Goal: Task Accomplishment & Management: Use online tool/utility

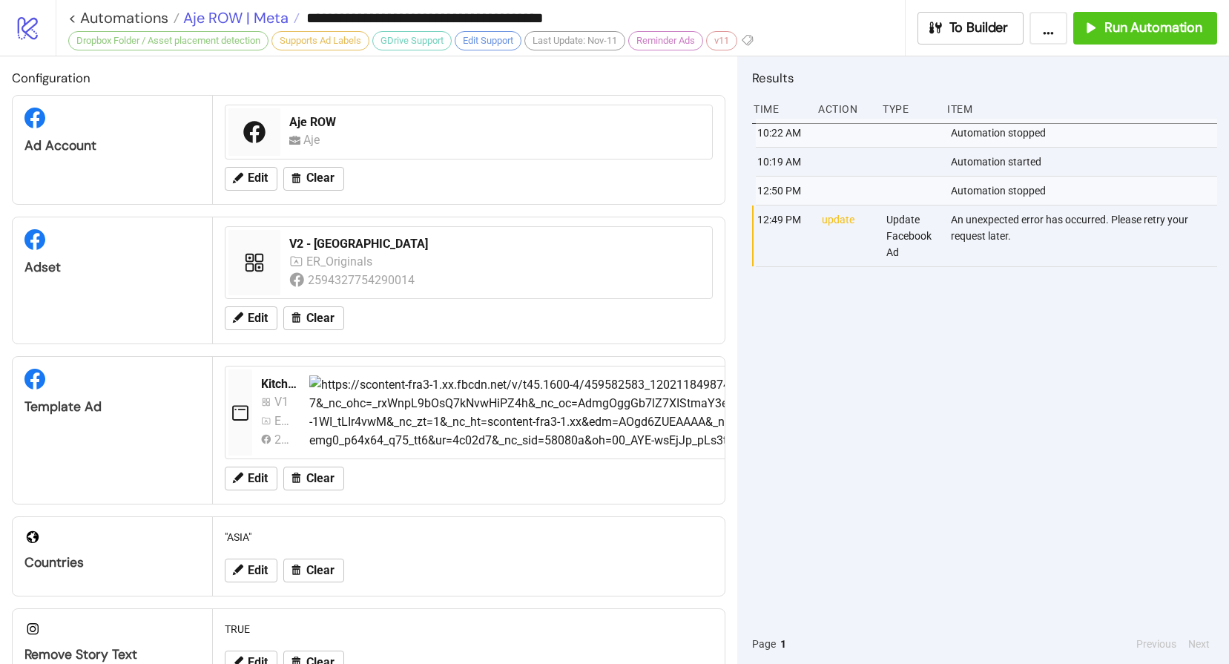
click at [223, 15] on span "Aje ROW | Meta" at bounding box center [234, 17] width 109 height 19
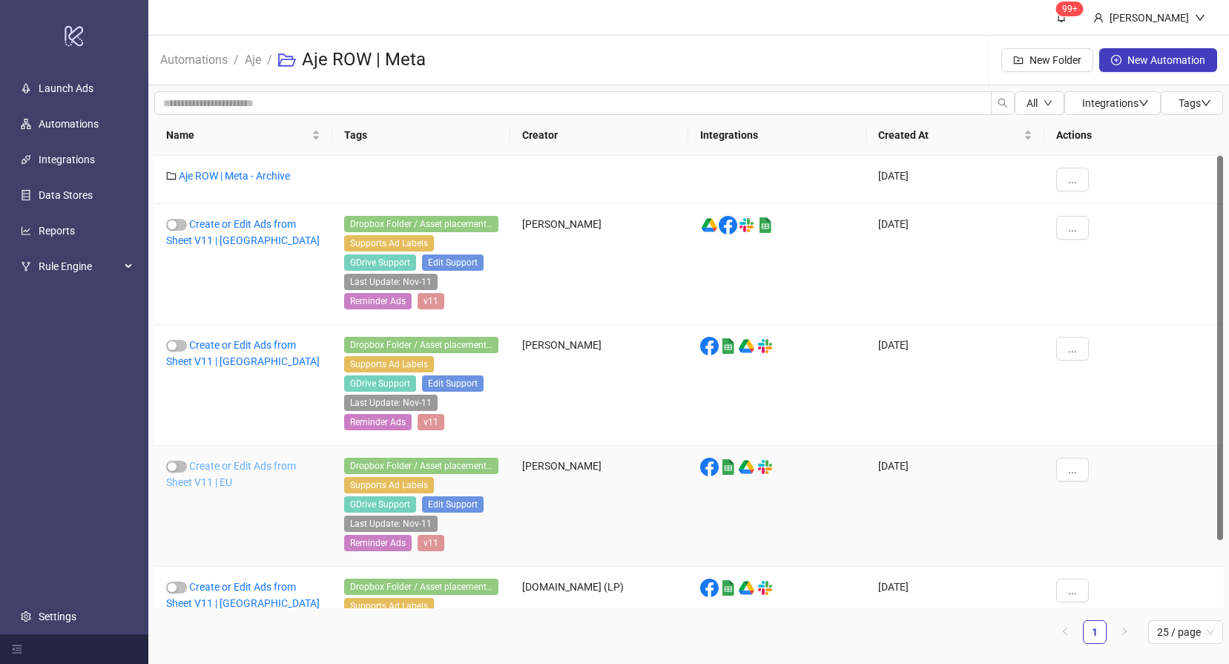
click at [231, 465] on link "Create or Edit Ads from Sheet V11 | EU" at bounding box center [231, 474] width 130 height 28
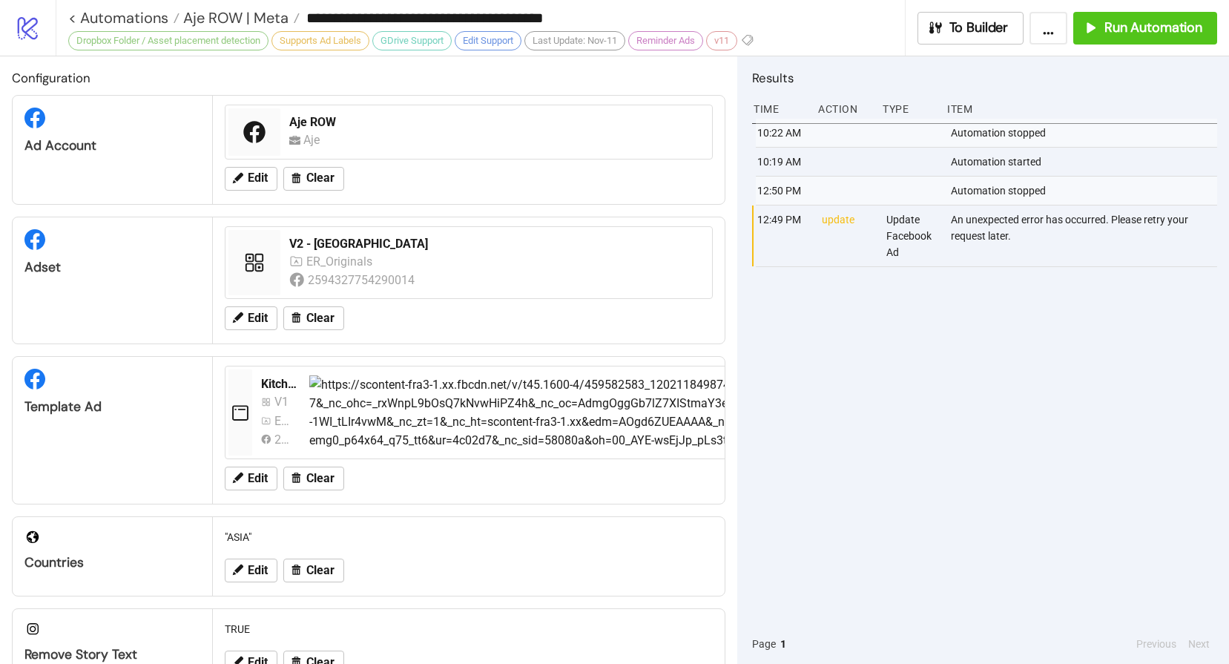
type input "**********"
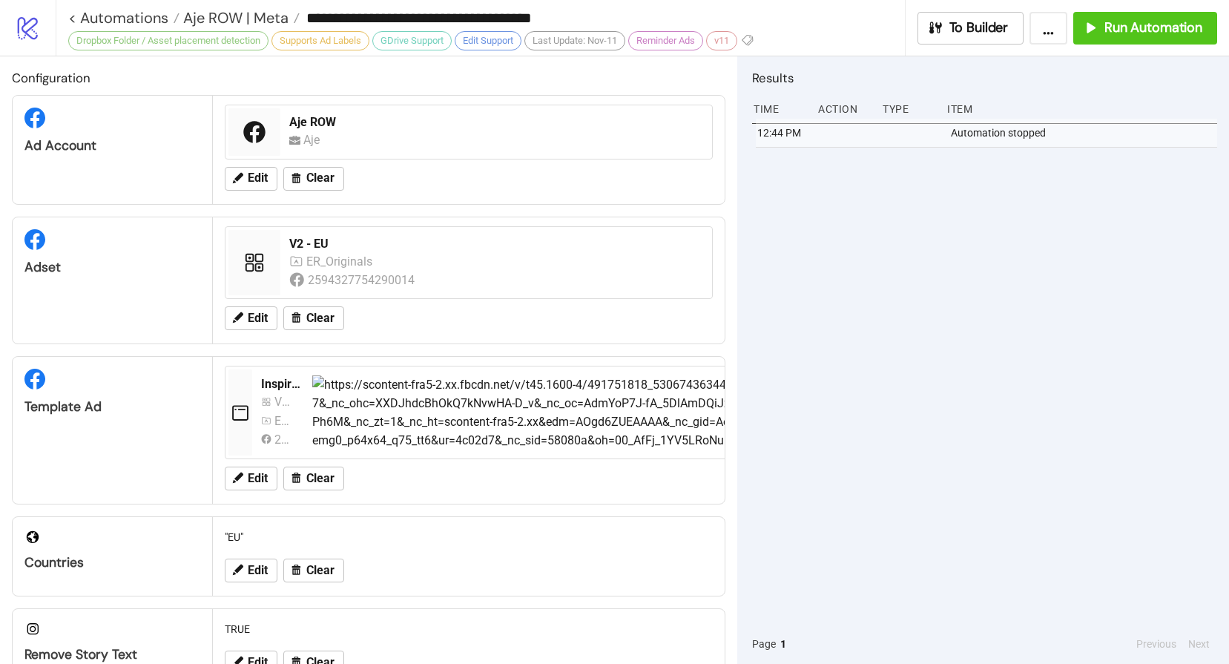
click at [956, 240] on div "12:44 PM Automation stopped" at bounding box center [984, 371] width 465 height 505
click at [1134, 33] on span "Run Automation" at bounding box center [1154, 27] width 98 height 17
click at [244, 19] on span "Aje ROW | Meta" at bounding box center [234, 17] width 109 height 19
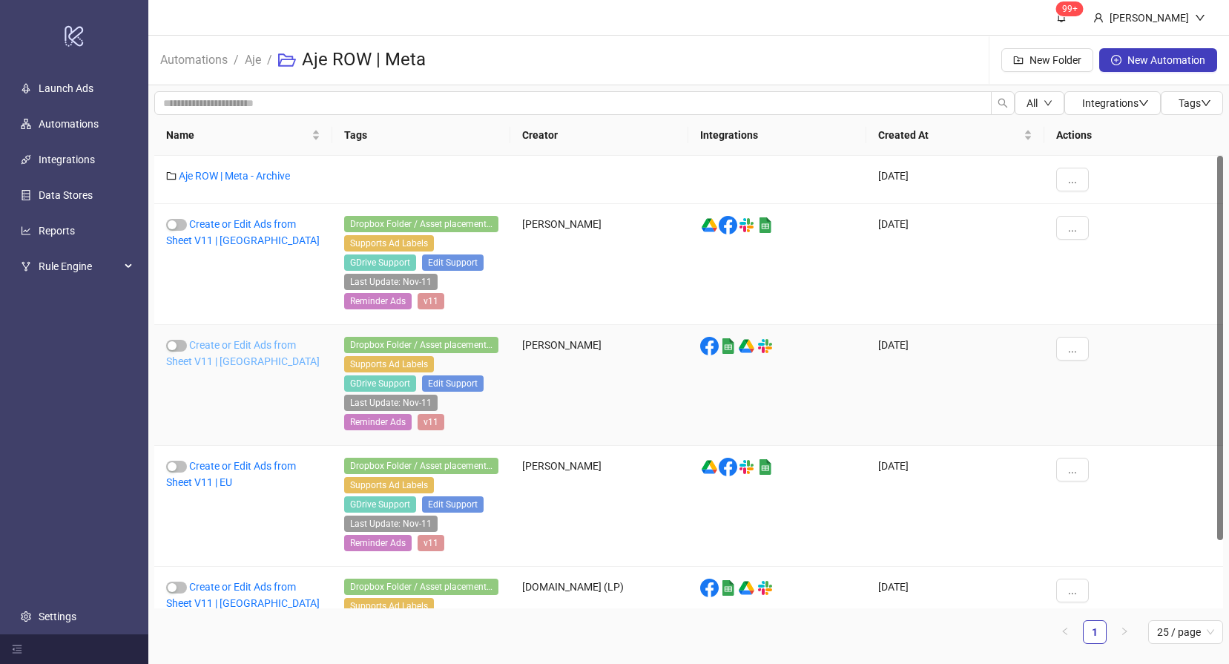
click at [230, 347] on link "Create or Edit Ads from Sheet V11 | [GEOGRAPHIC_DATA]" at bounding box center [243, 353] width 154 height 28
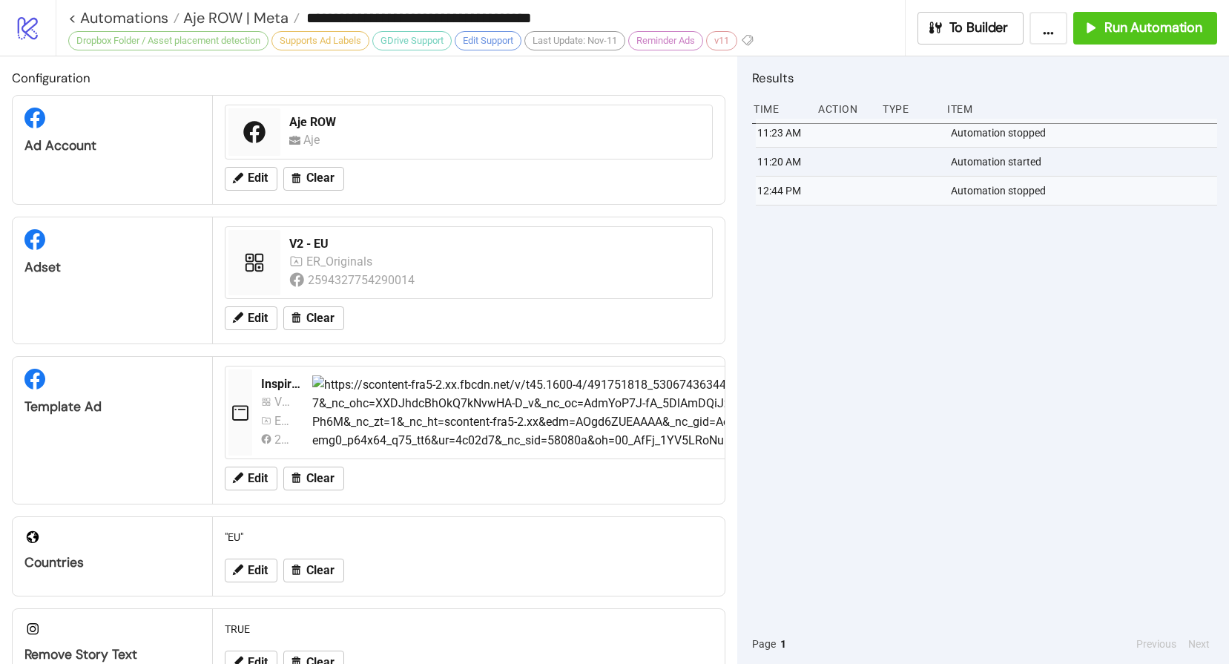
type input "**********"
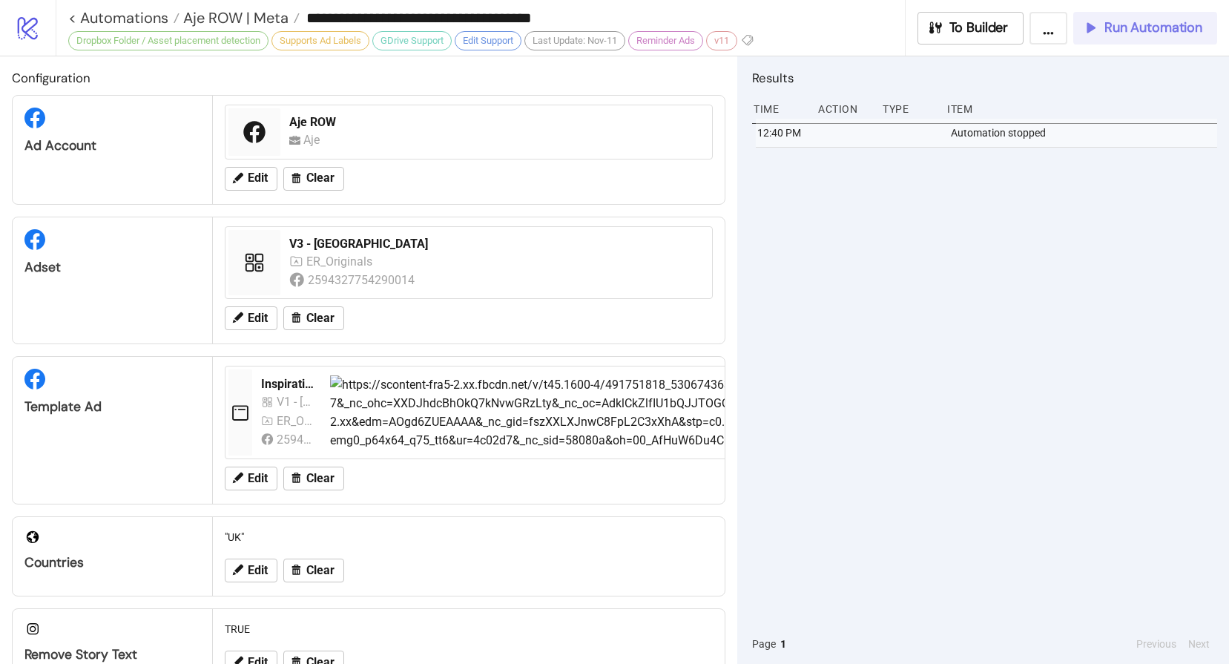
click at [1128, 36] on button "Run Automation" at bounding box center [1146, 28] width 144 height 33
click at [1120, 42] on button "Run Automation" at bounding box center [1146, 28] width 144 height 33
click at [1121, 24] on span "Run Automation" at bounding box center [1154, 27] width 98 height 17
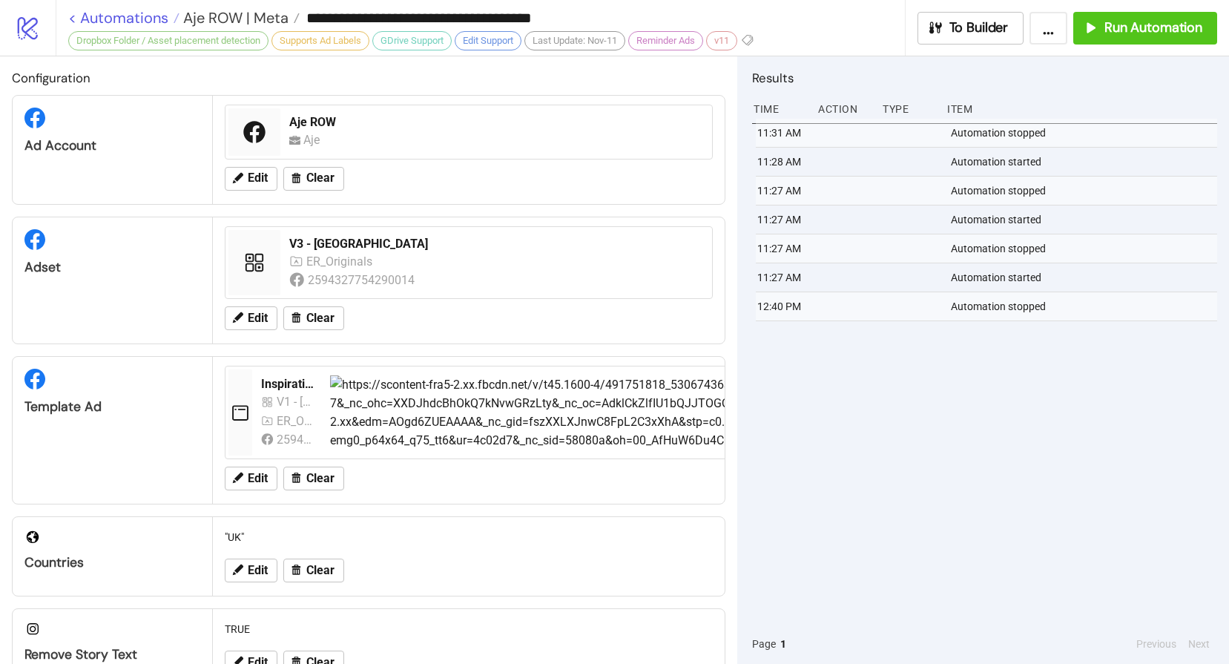
click at [105, 13] on link "< Automations" at bounding box center [123, 17] width 111 height 15
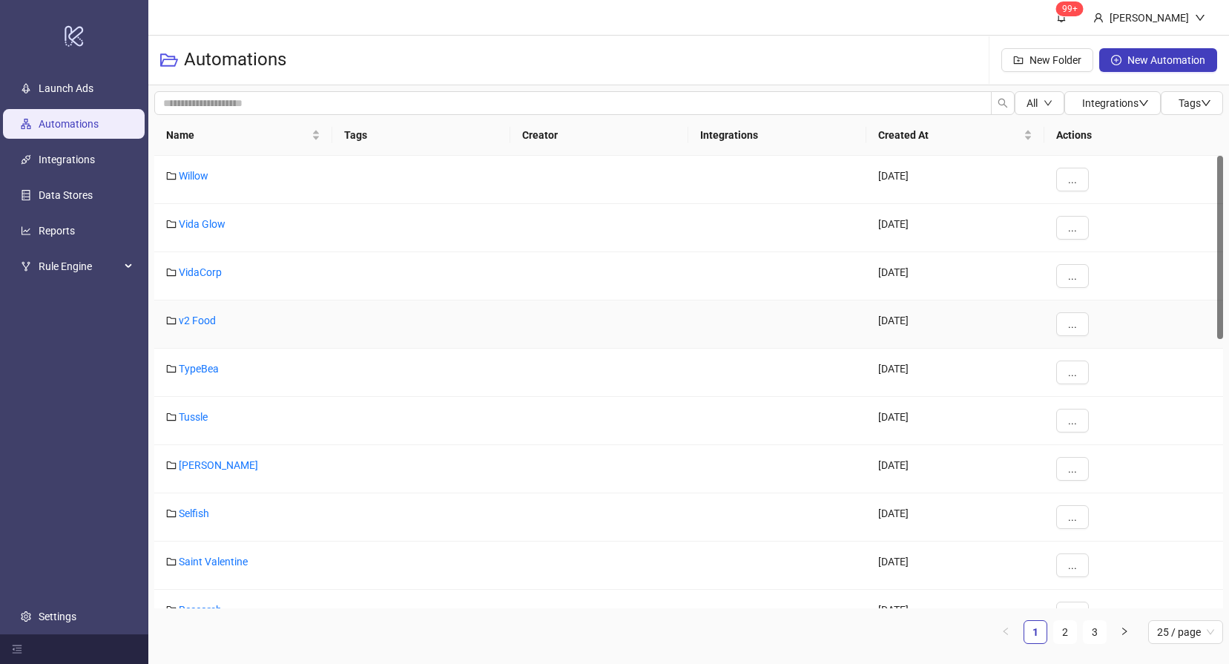
scroll to position [753, 0]
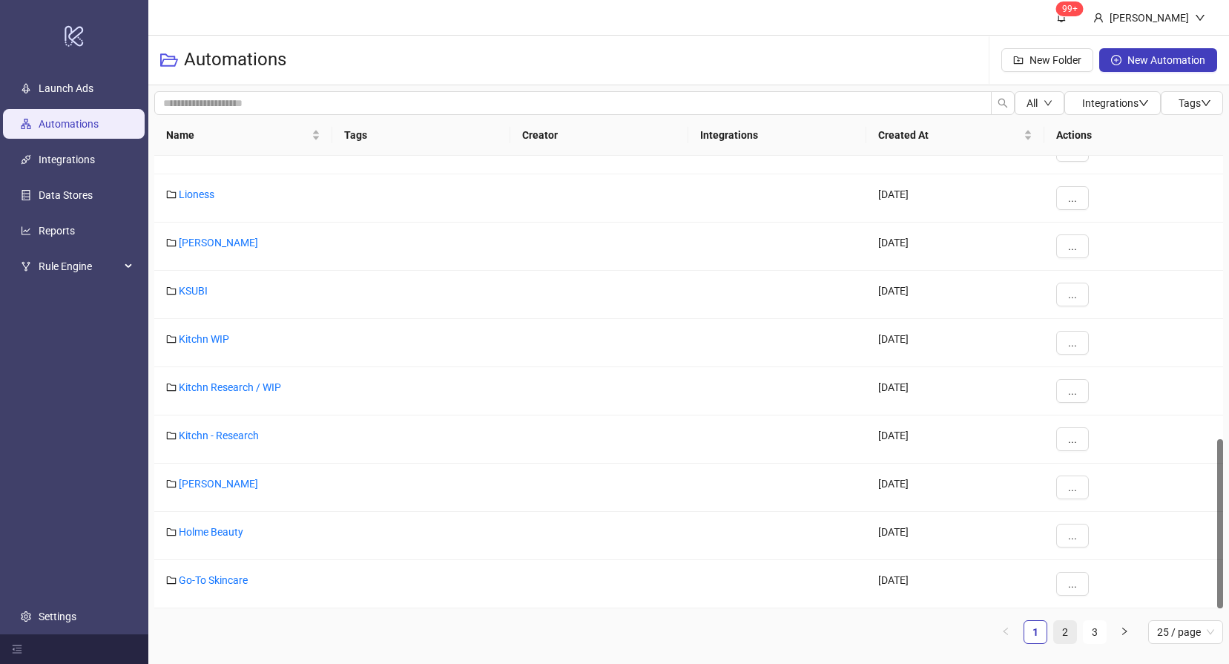
click at [1077, 631] on li "2" at bounding box center [1066, 632] width 24 height 24
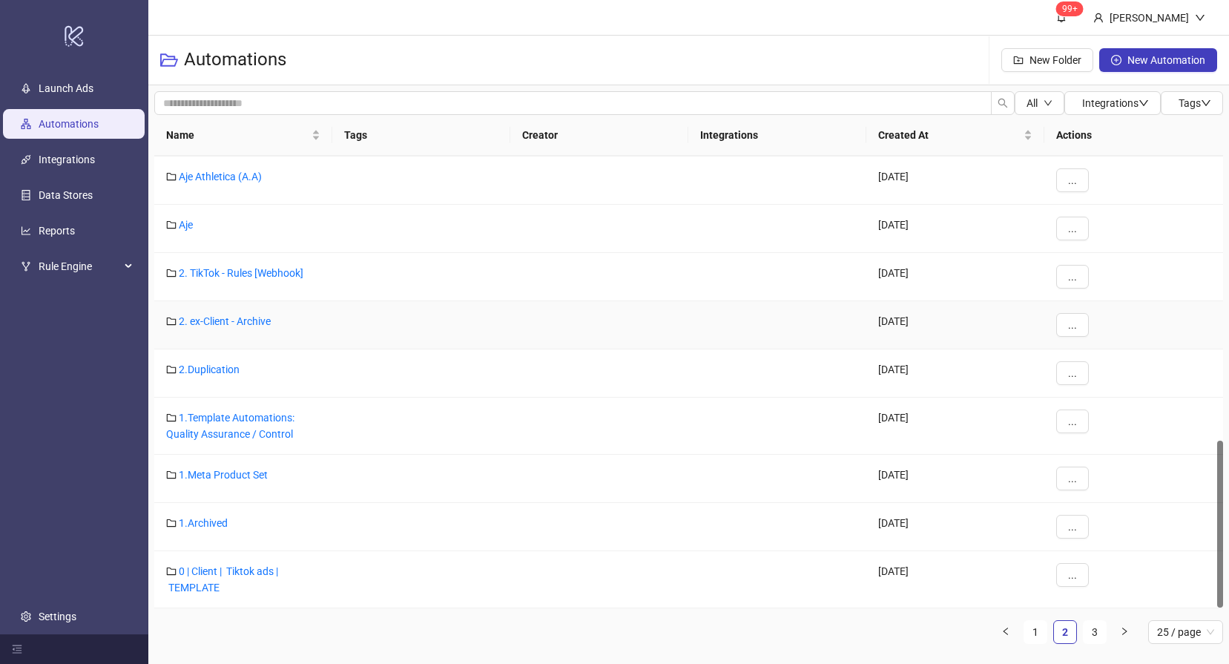
scroll to position [0, 0]
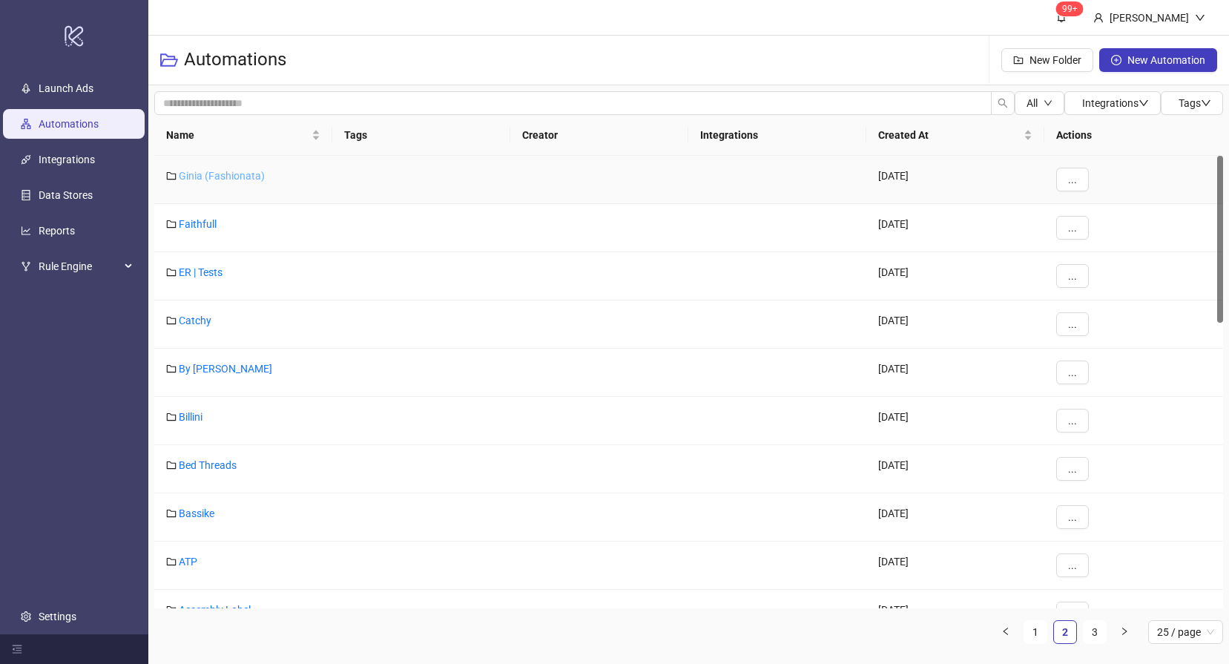
click at [227, 172] on link "Ginia (Fashionata)" at bounding box center [222, 176] width 86 height 12
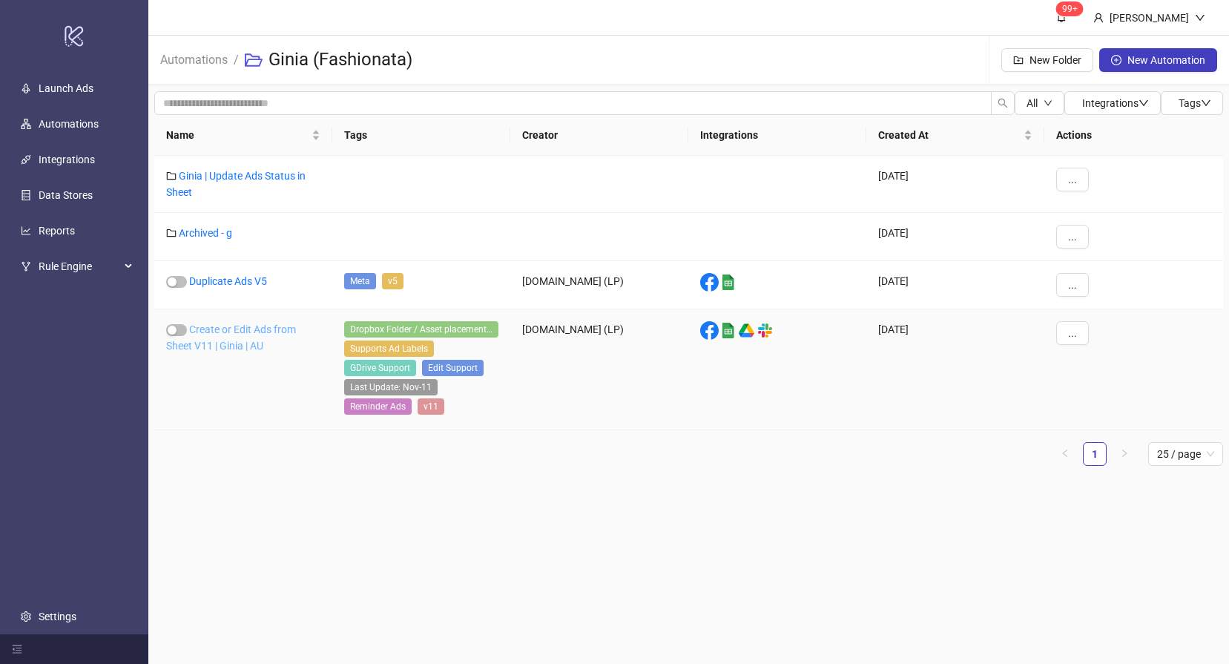
click at [245, 333] on link "Create or Edit Ads from Sheet V11 | Ginia | AU" at bounding box center [231, 337] width 130 height 28
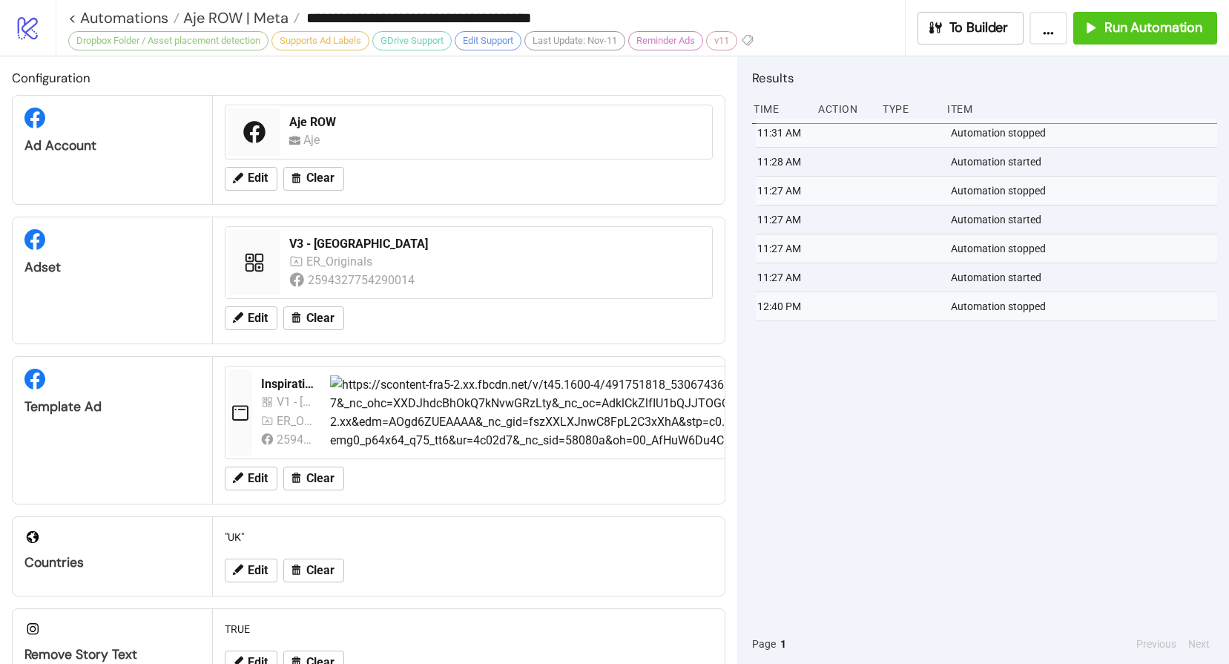
type input "**********"
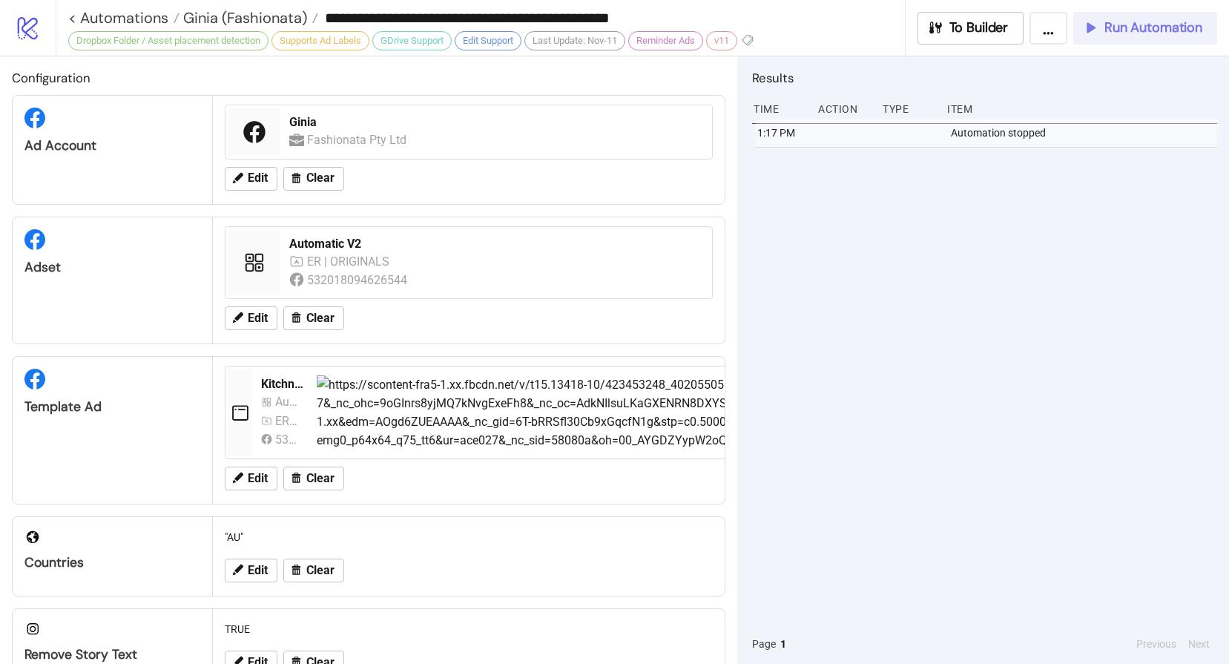
click at [1117, 33] on span "Run Automation" at bounding box center [1154, 27] width 98 height 17
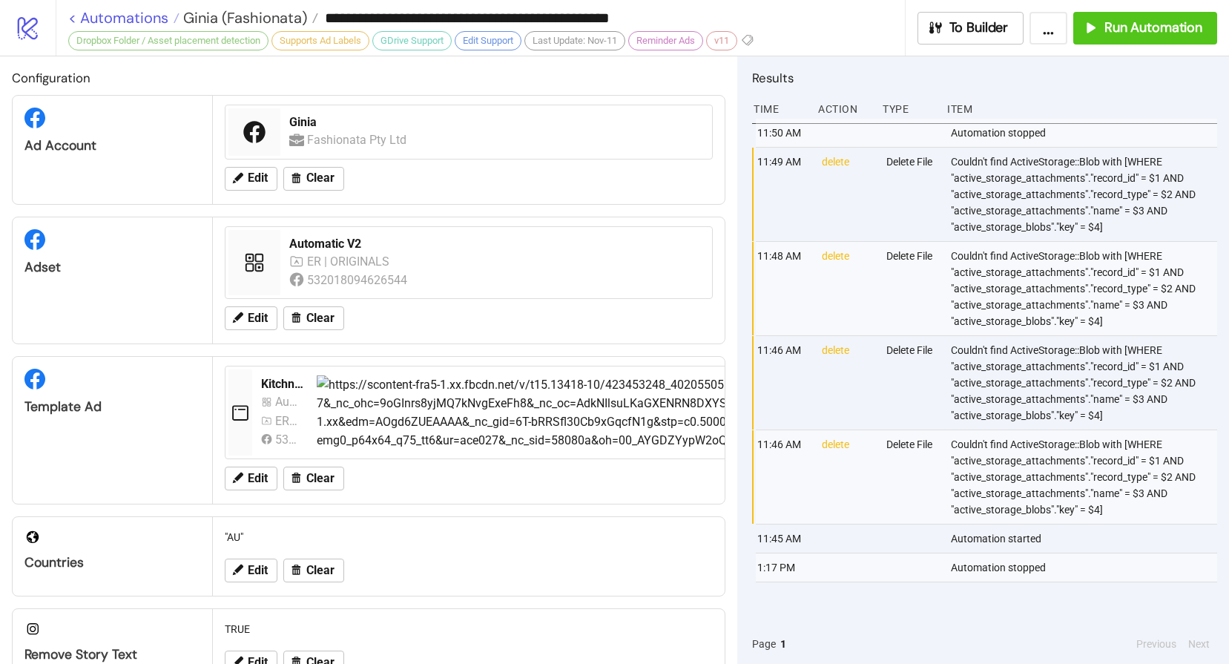
click at [112, 13] on link "< Automations" at bounding box center [123, 17] width 111 height 15
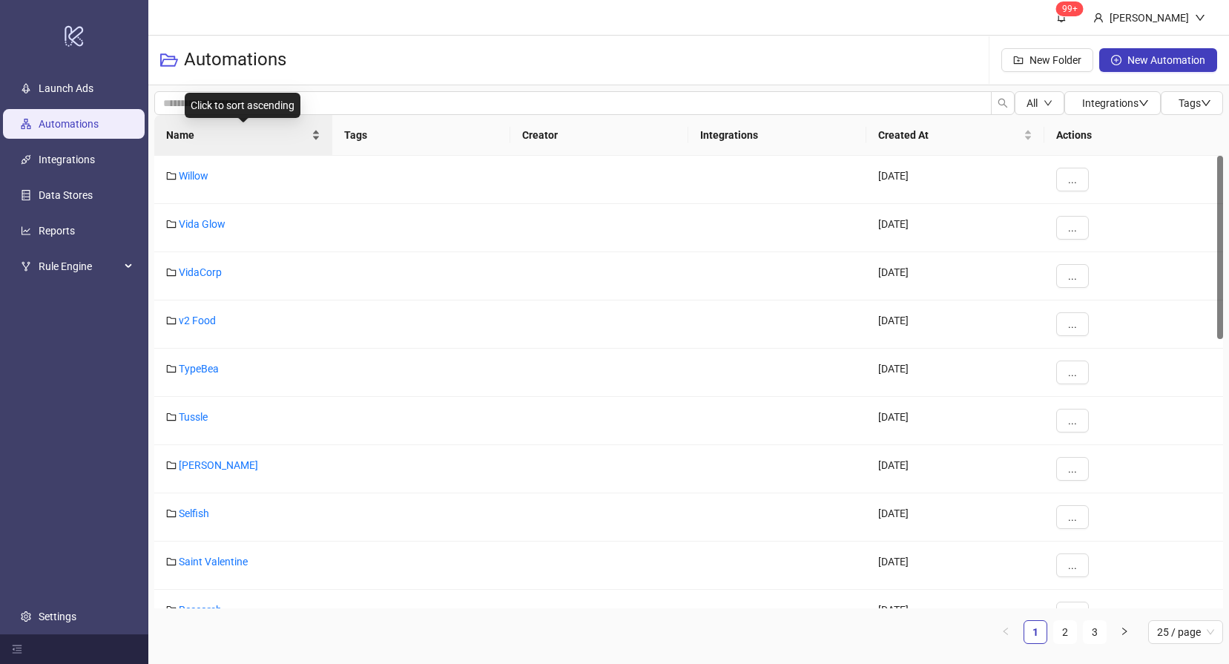
click at [206, 133] on span "Name" at bounding box center [237, 135] width 142 height 16
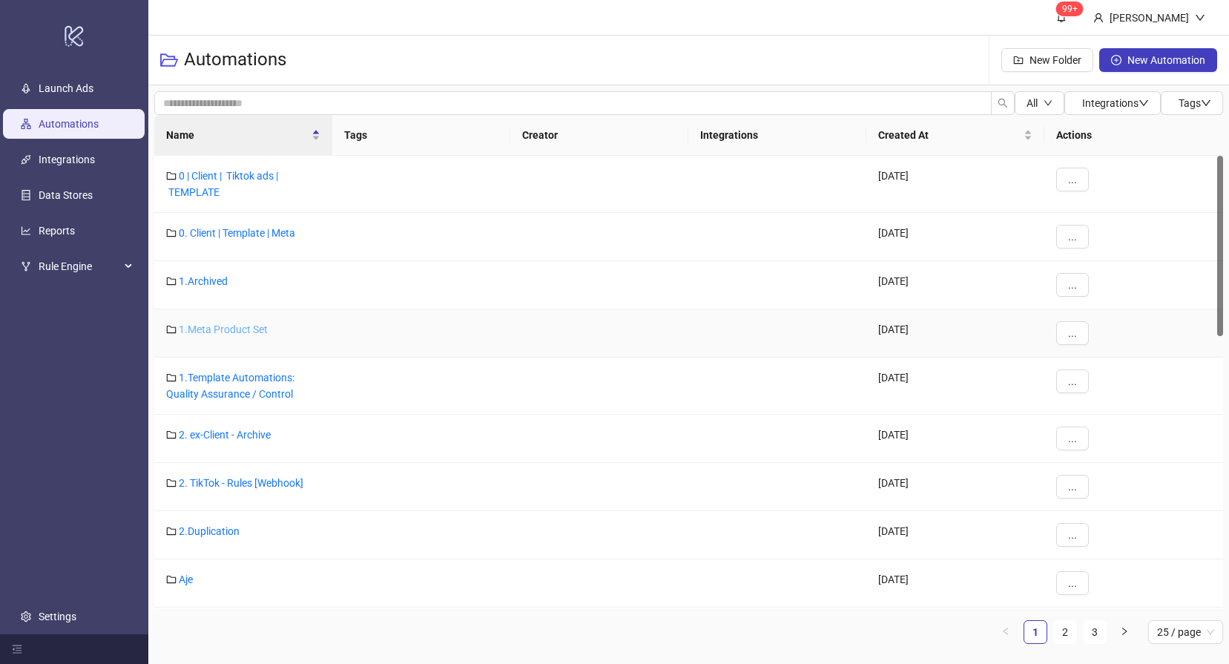
scroll to position [132, 0]
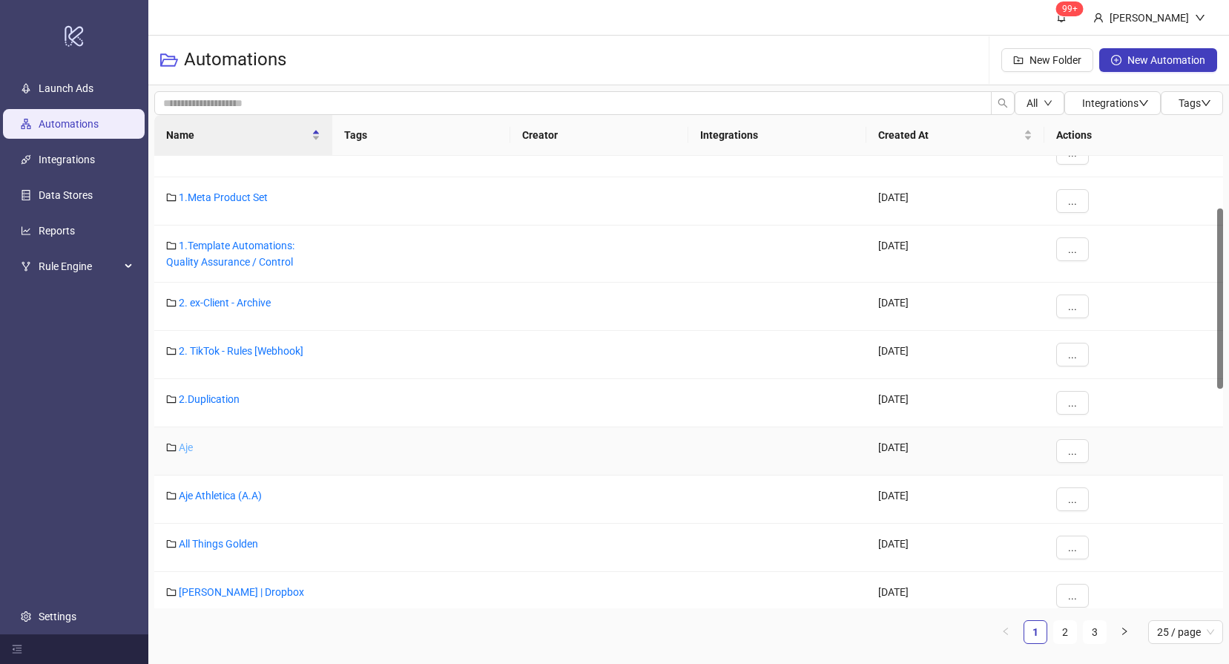
click at [186, 450] on link "Aje" at bounding box center [186, 447] width 14 height 12
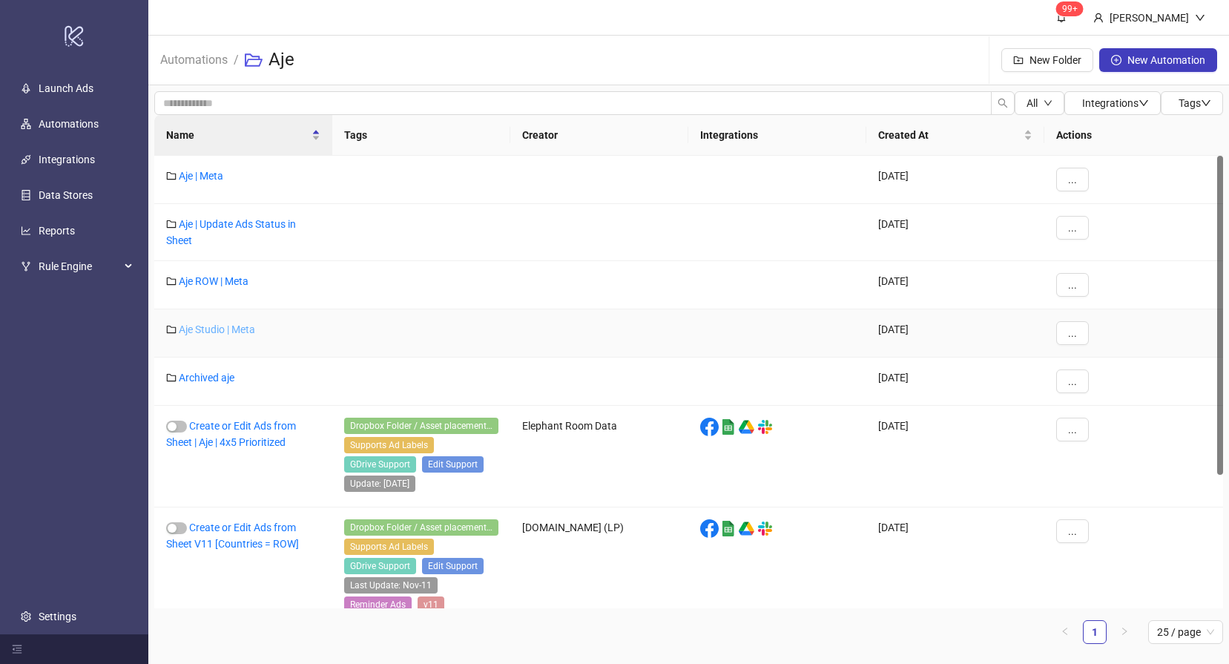
click at [231, 326] on link "Aje Studio | Meta" at bounding box center [217, 329] width 76 height 12
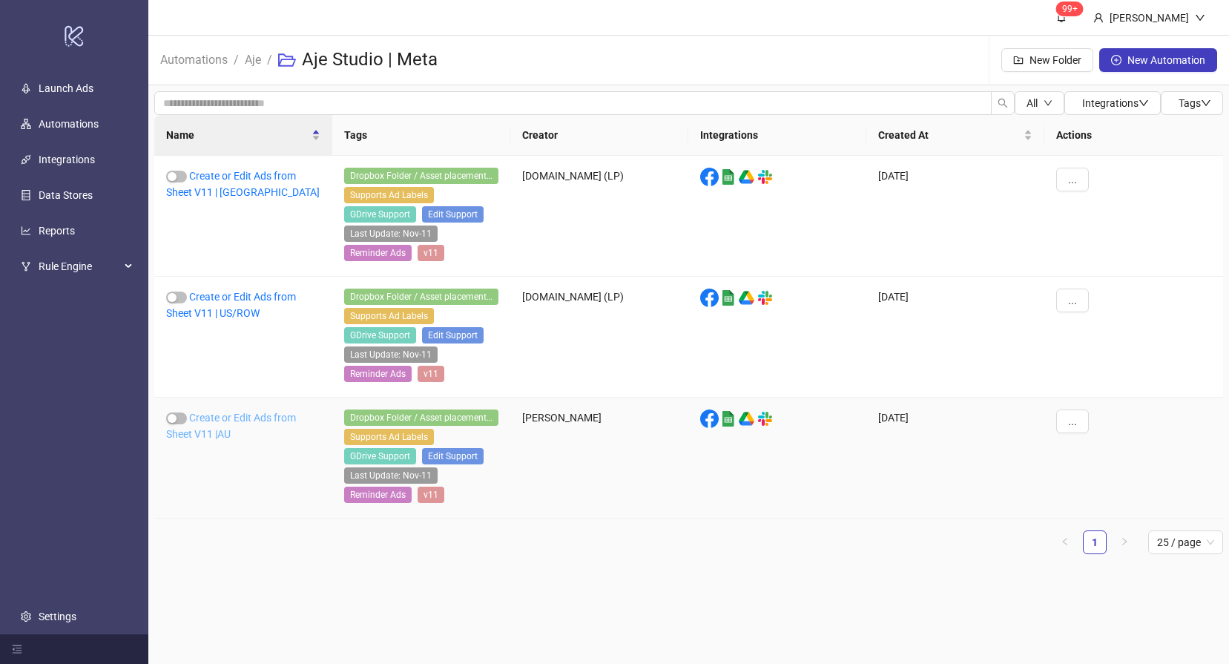
click at [218, 417] on link "Create or Edit Ads from Sheet V11 |AU" at bounding box center [231, 426] width 130 height 28
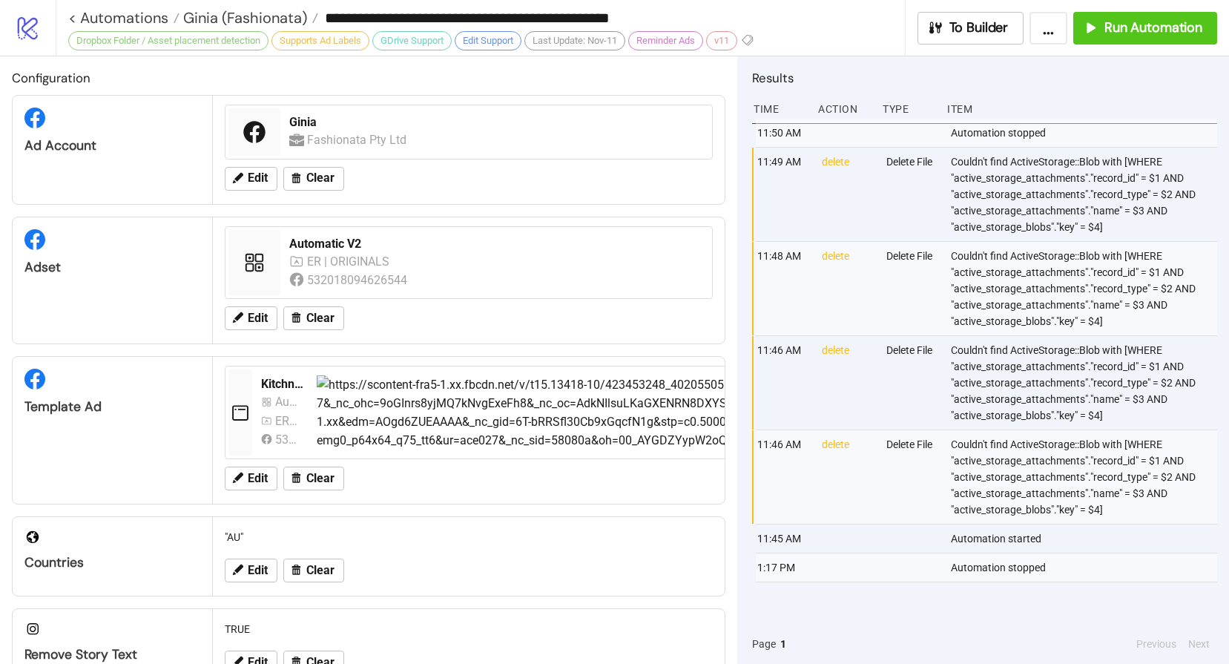
type input "**********"
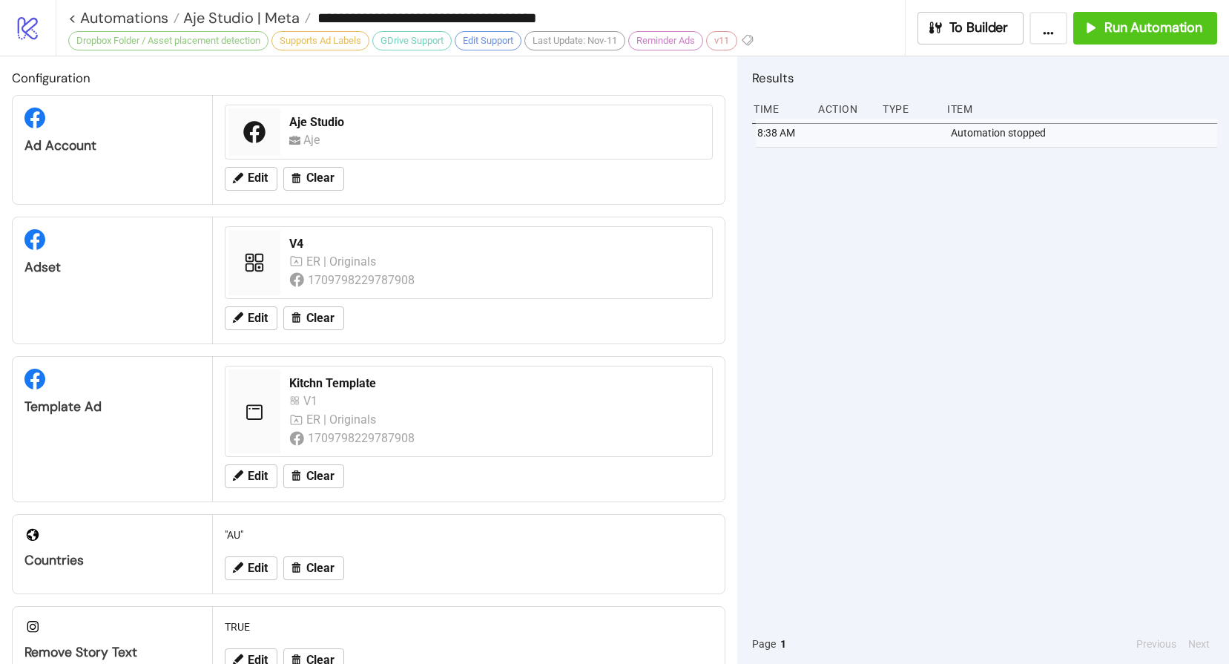
scroll to position [493, 0]
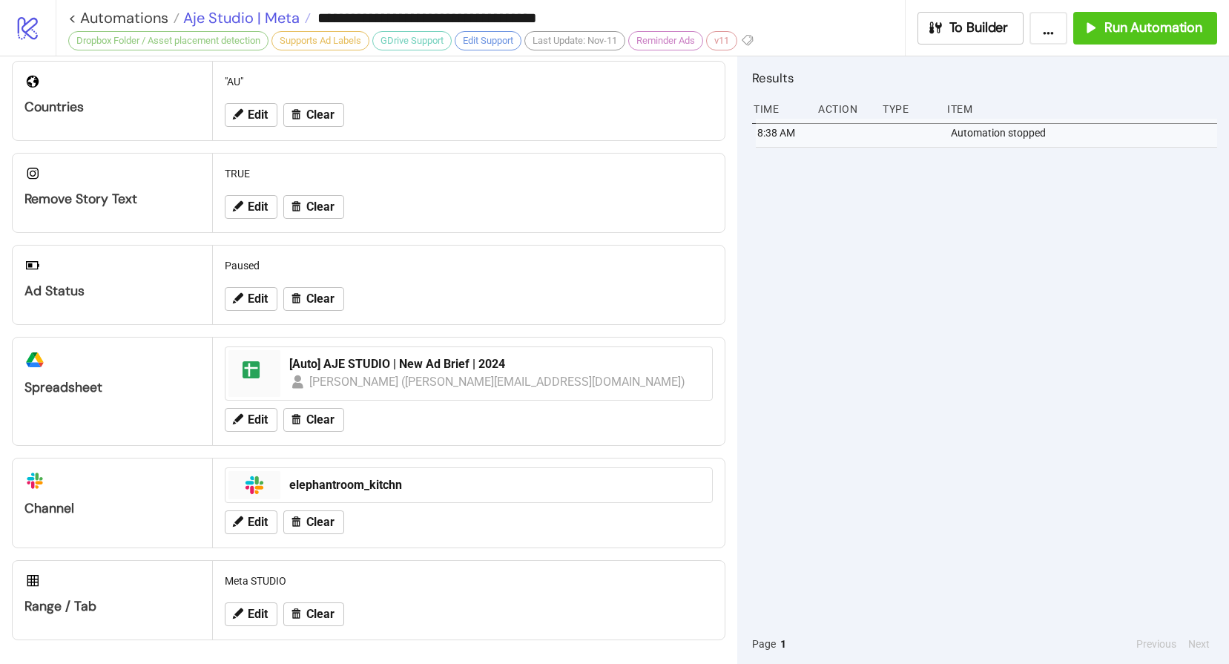
click at [228, 14] on span "Aje Studio | Meta" at bounding box center [240, 17] width 120 height 19
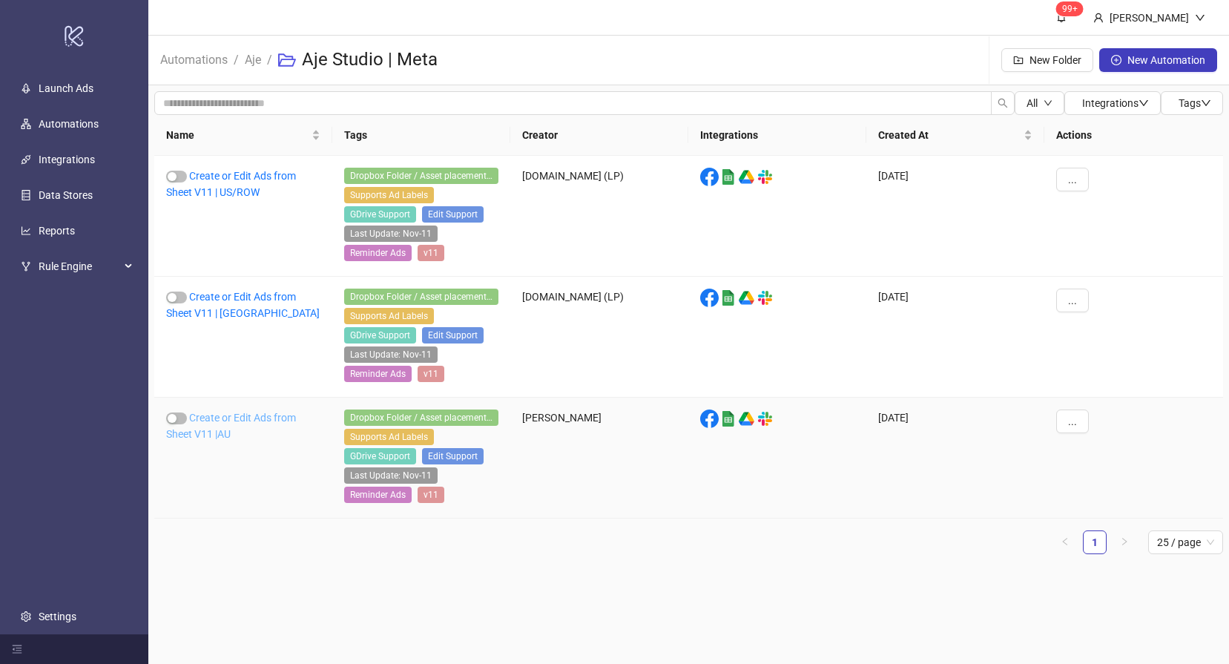
click at [221, 418] on link "Create or Edit Ads from Sheet V11 |AU" at bounding box center [231, 426] width 130 height 28
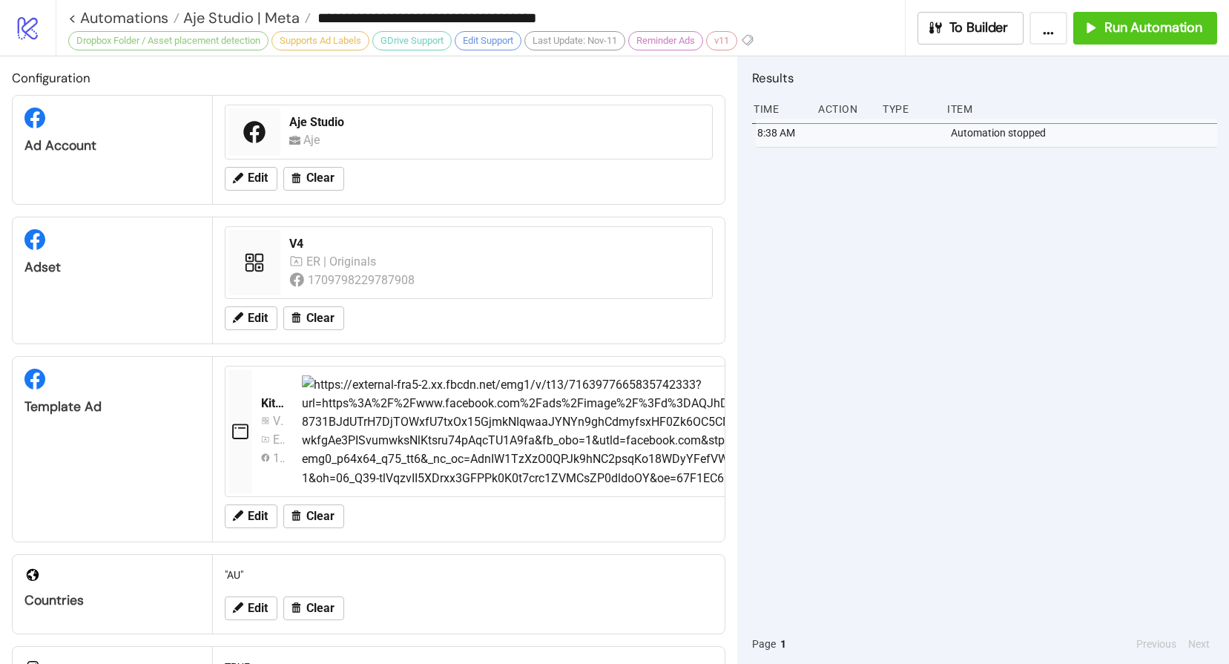
click at [847, 220] on div "8:38 AM Automation stopped" at bounding box center [984, 371] width 465 height 505
click at [1122, 32] on span "Run Automation" at bounding box center [1154, 27] width 98 height 17
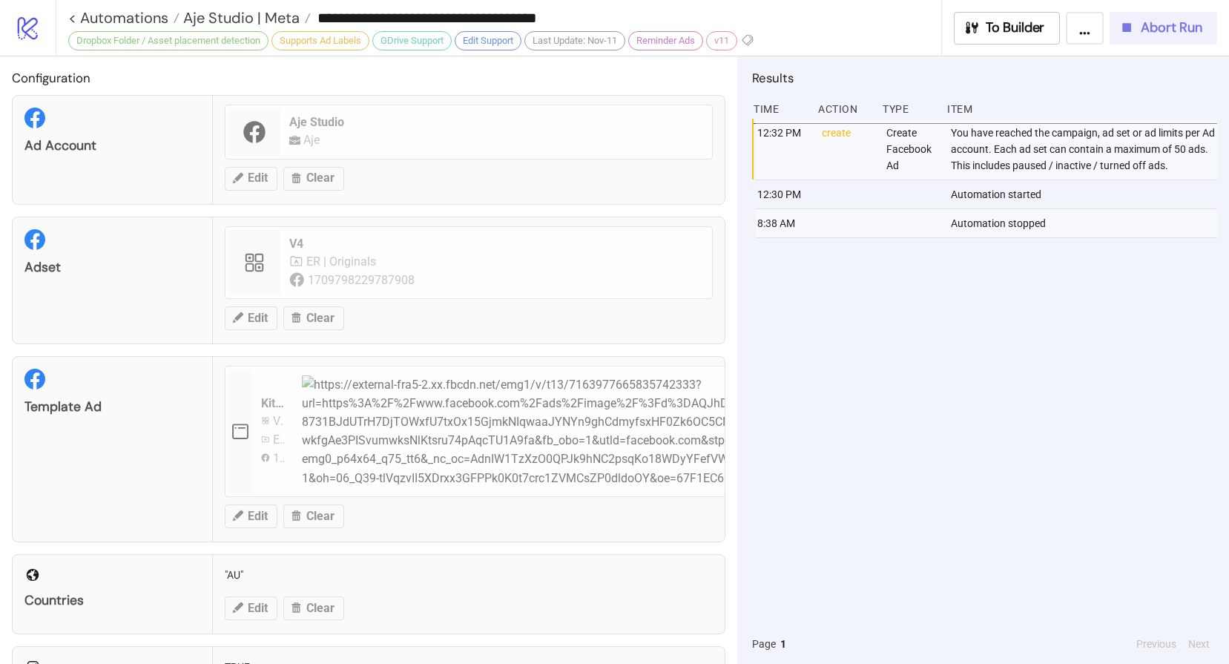
click at [1152, 33] on span "Abort Run" at bounding box center [1172, 27] width 62 height 17
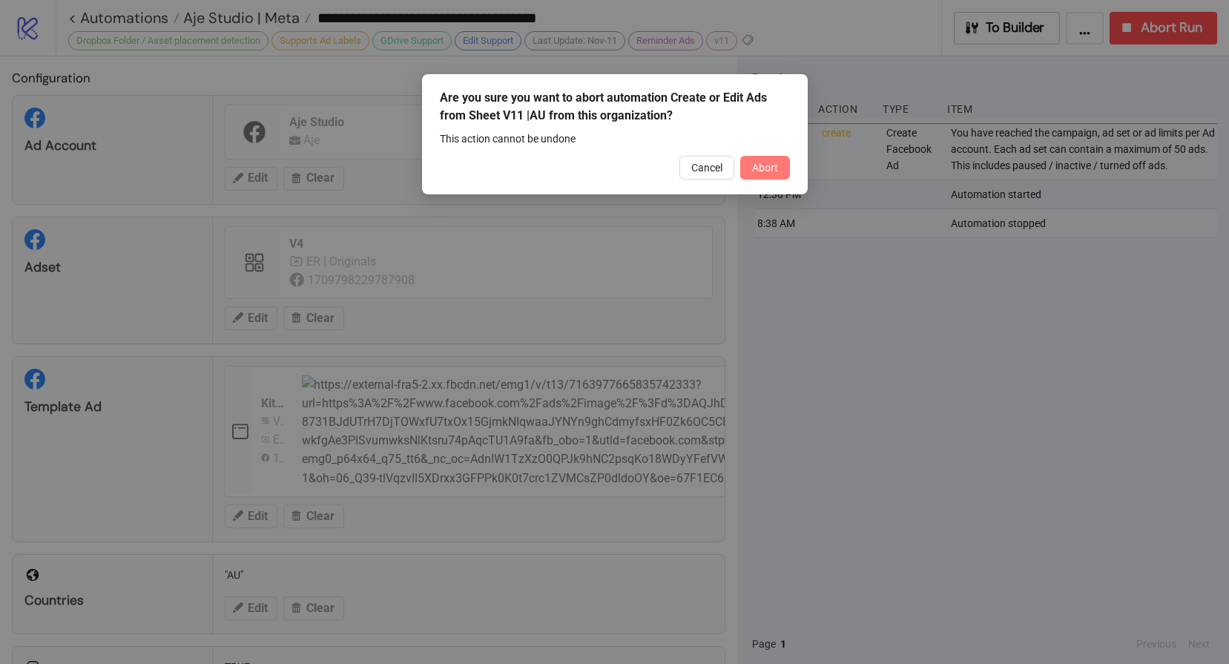
click at [770, 167] on span "Abort" at bounding box center [765, 168] width 26 height 12
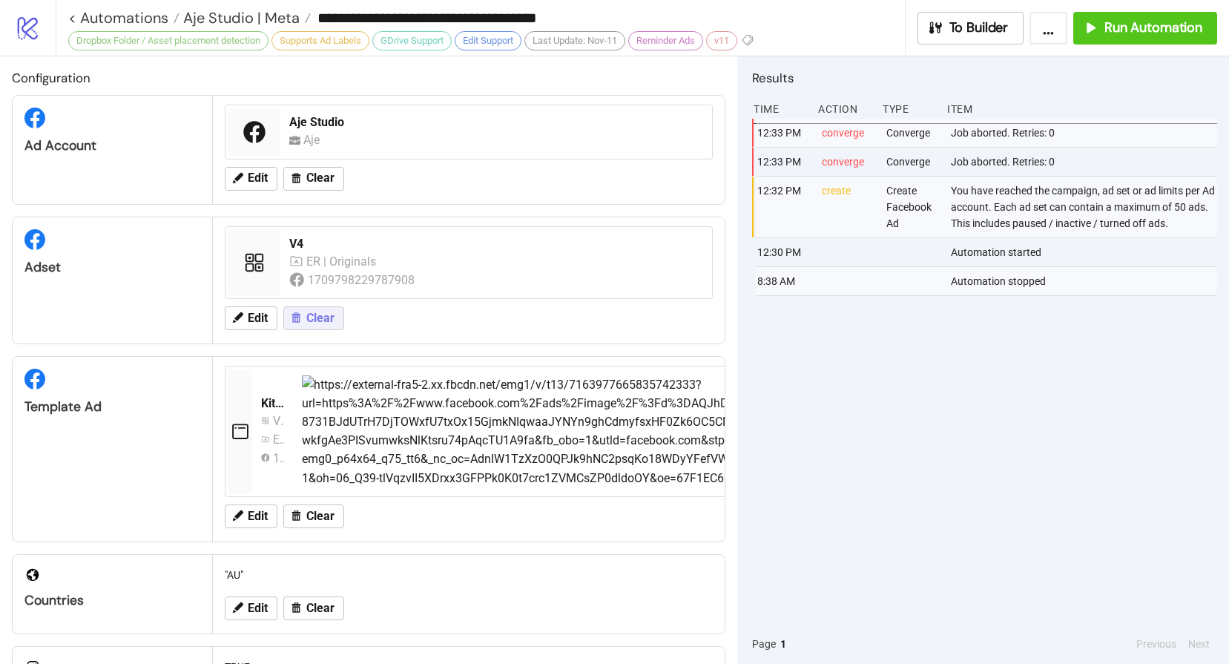
click at [325, 312] on span "Clear" at bounding box center [320, 318] width 28 height 13
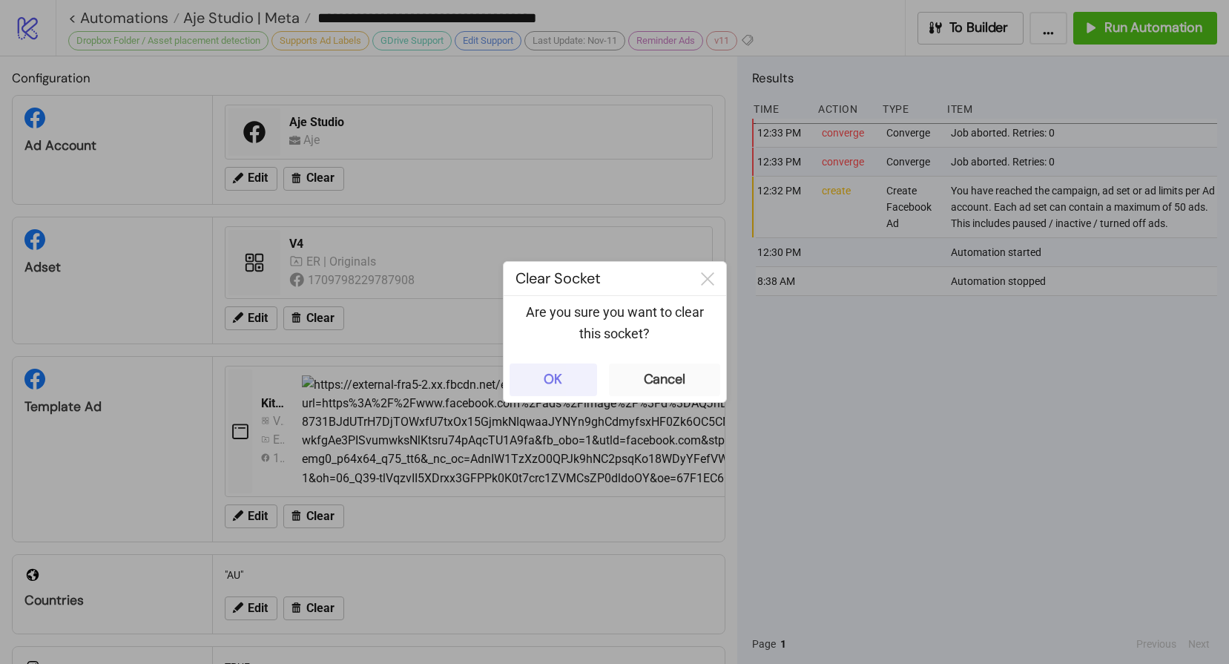
click at [556, 383] on div "OK" at bounding box center [553, 379] width 19 height 17
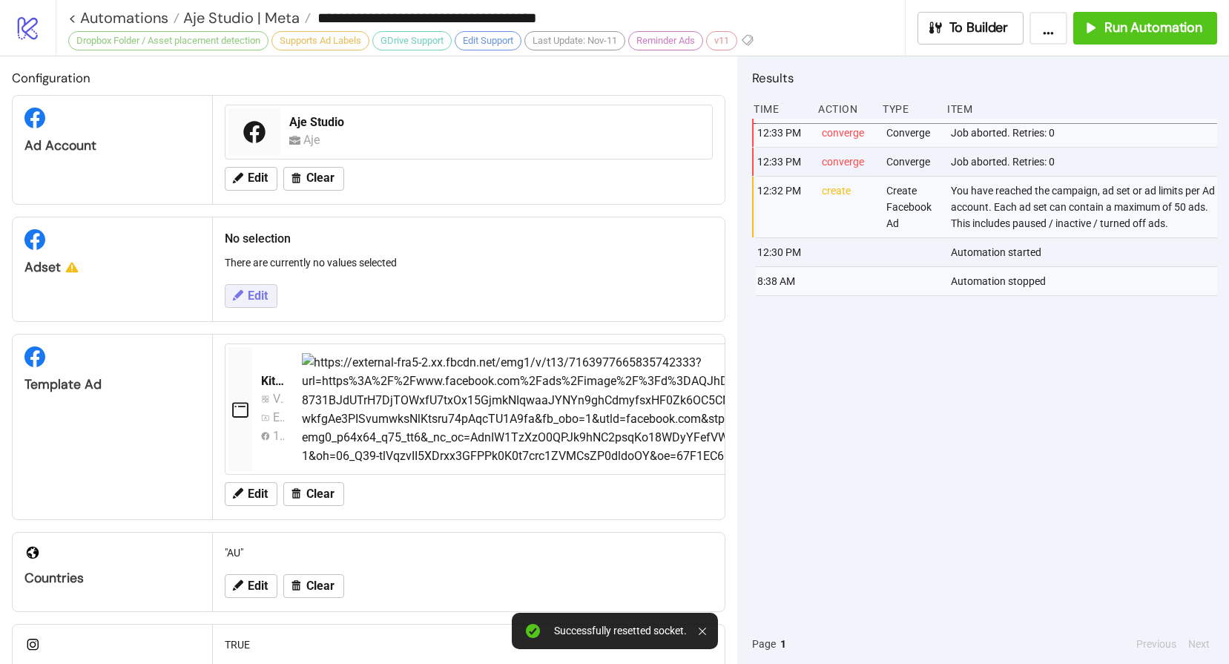
click at [254, 287] on button "Edit" at bounding box center [251, 296] width 53 height 24
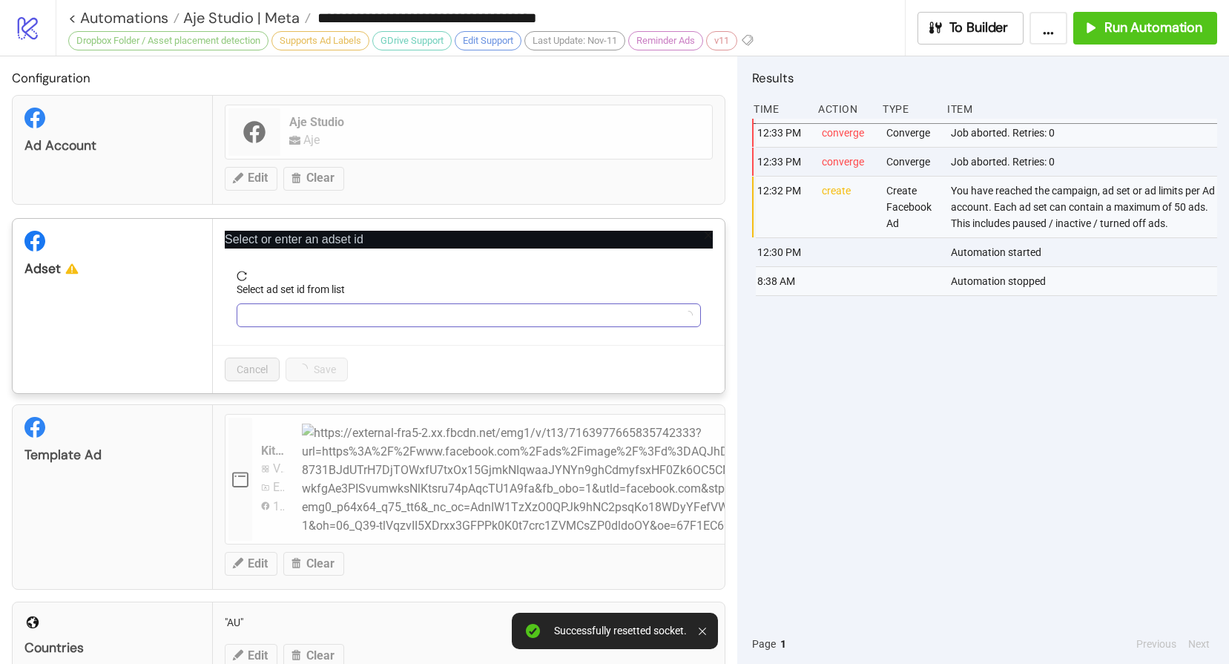
click at [355, 321] on input "Select ad set id from list" at bounding box center [462, 315] width 433 height 22
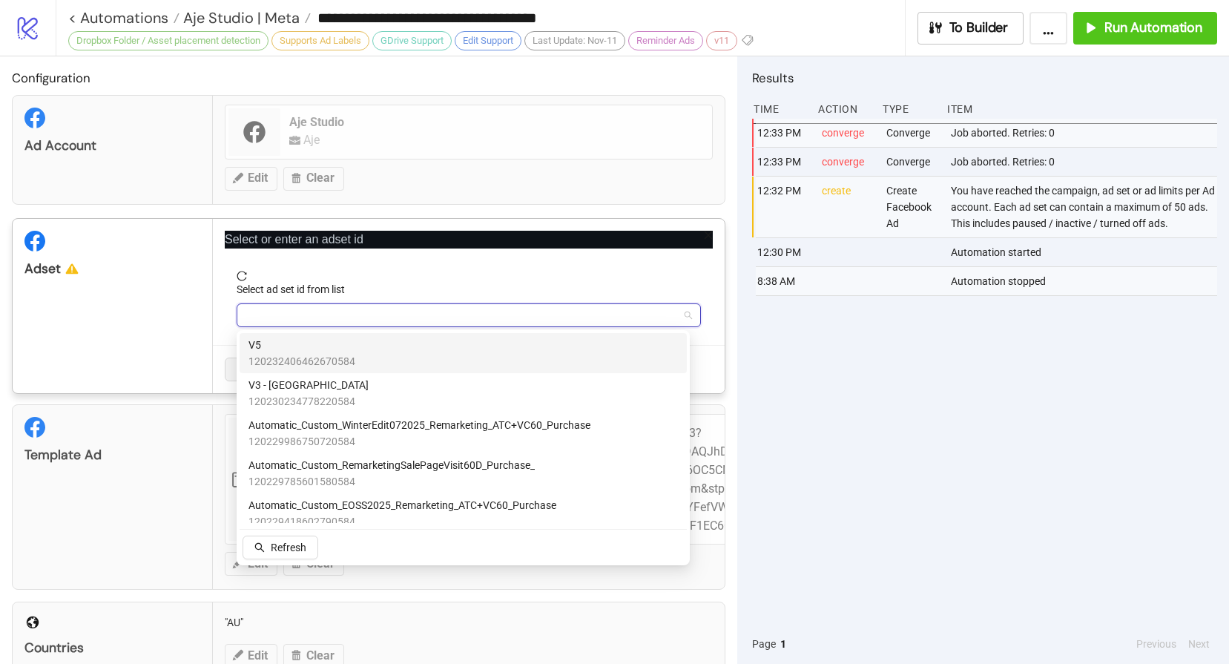
paste input "**********"
type input "**********"
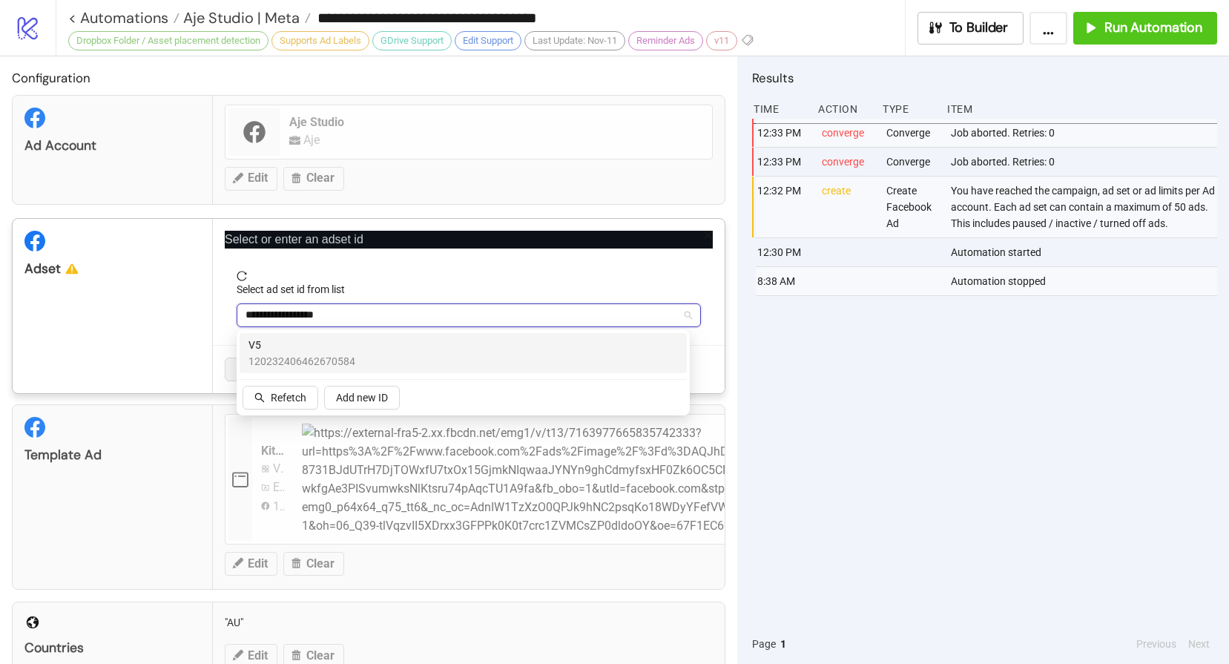
click at [269, 344] on span "V5" at bounding box center [302, 345] width 107 height 16
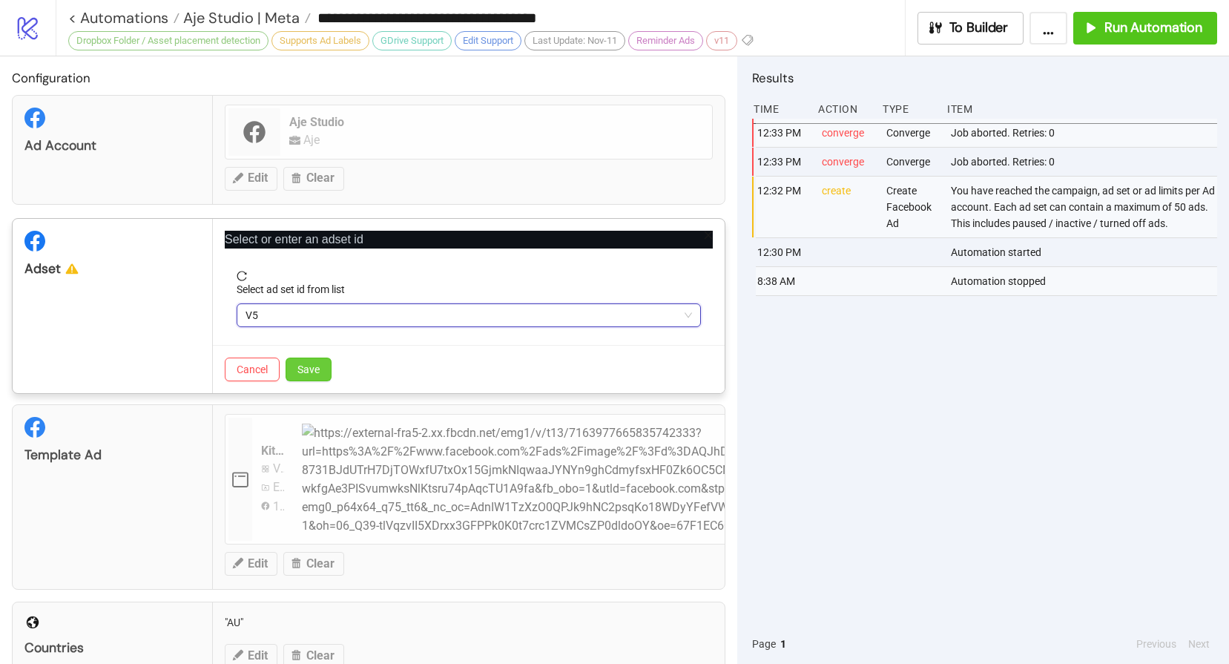
click at [312, 371] on span "Save" at bounding box center [309, 370] width 22 height 12
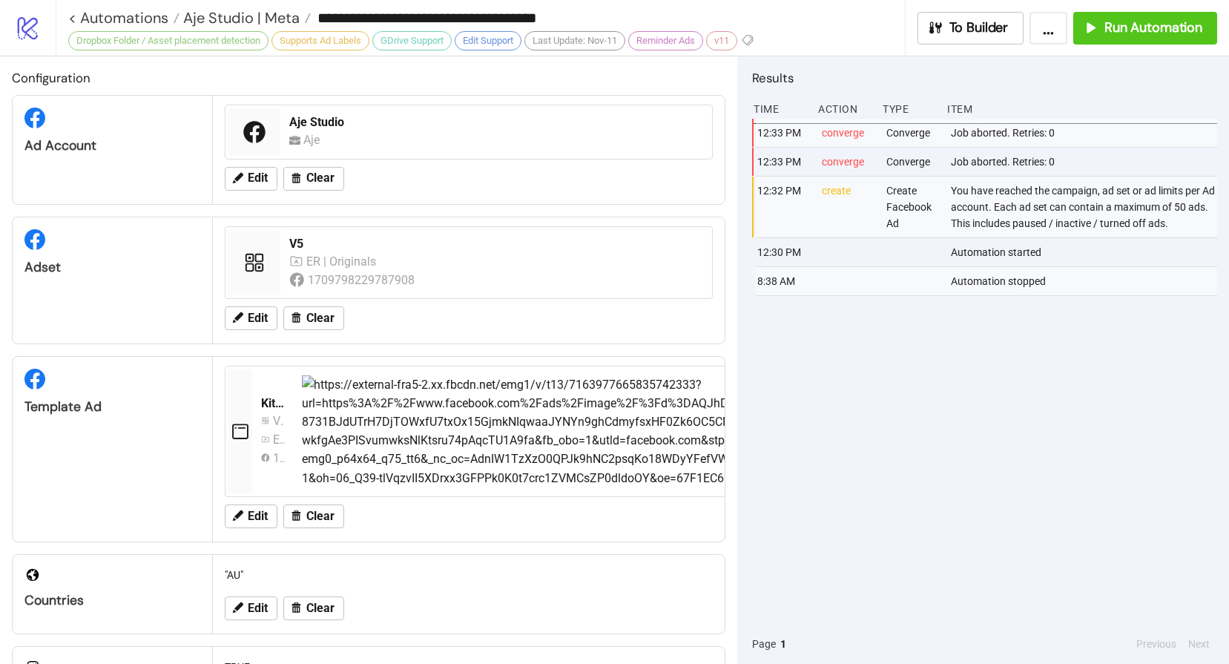
click at [838, 442] on div "12:33 PM converge Converge Job aborted. Retries: 0 12:33 PM converge Converge J…" at bounding box center [984, 371] width 465 height 505
click at [941, 481] on div "12:33 PM converge Converge Job aborted. Retries: 0 12:33 PM converge Converge J…" at bounding box center [984, 371] width 465 height 505
click at [1150, 22] on span "Run Automation" at bounding box center [1154, 27] width 98 height 17
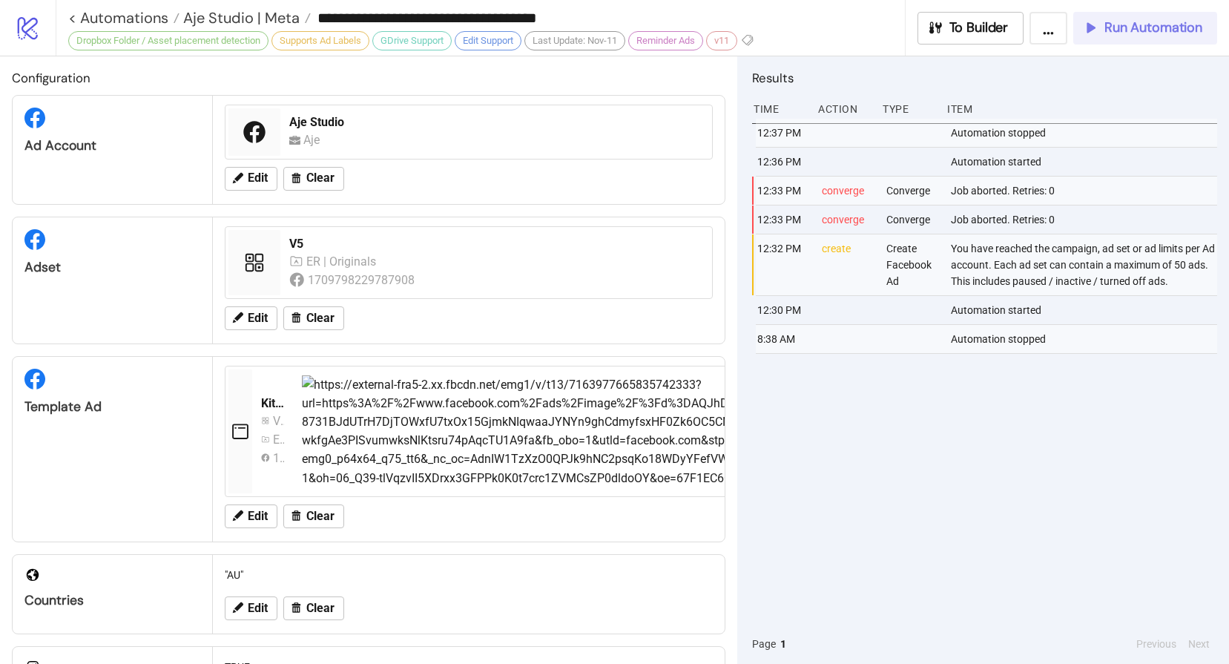
click at [1130, 19] on span "Run Automation" at bounding box center [1154, 27] width 98 height 17
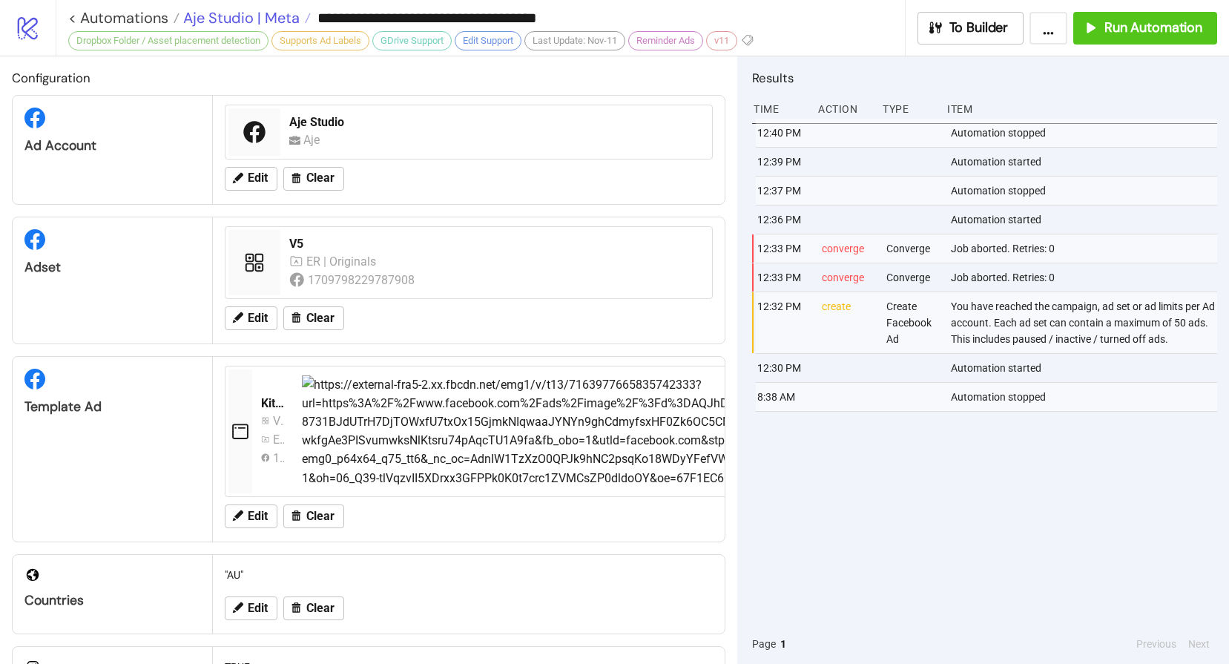
click at [234, 20] on span "Aje Studio | Meta" at bounding box center [240, 17] width 120 height 19
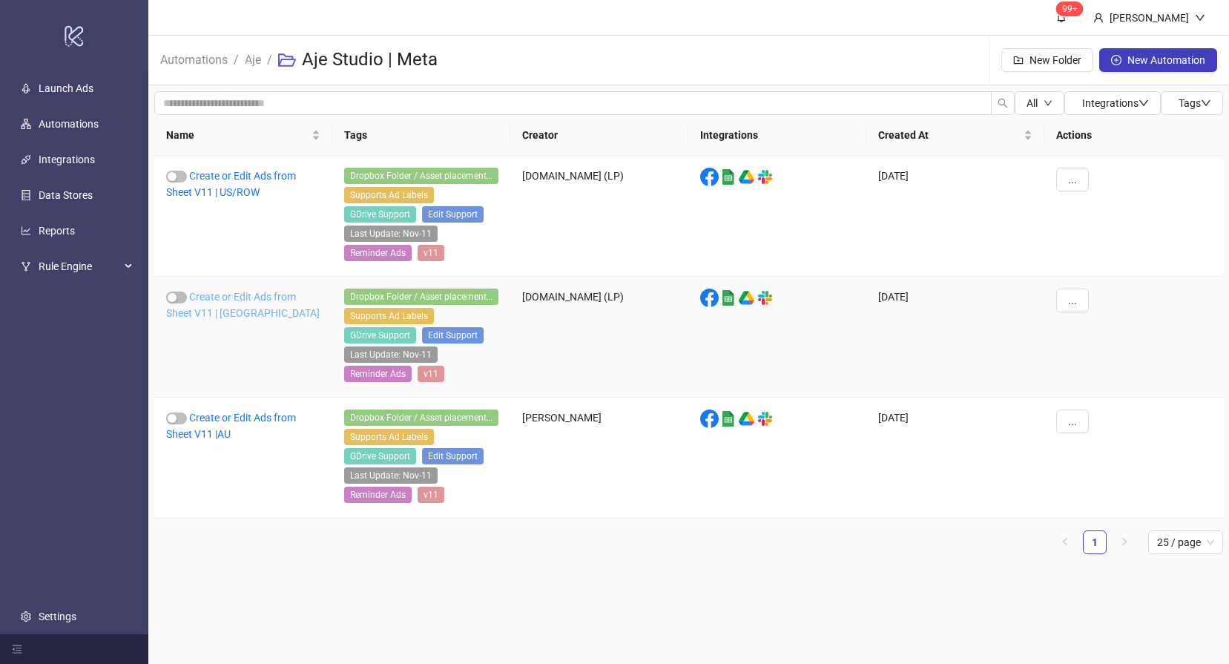
click at [228, 297] on link "Create or Edit Ads from Sheet V11 | [GEOGRAPHIC_DATA]" at bounding box center [243, 305] width 154 height 28
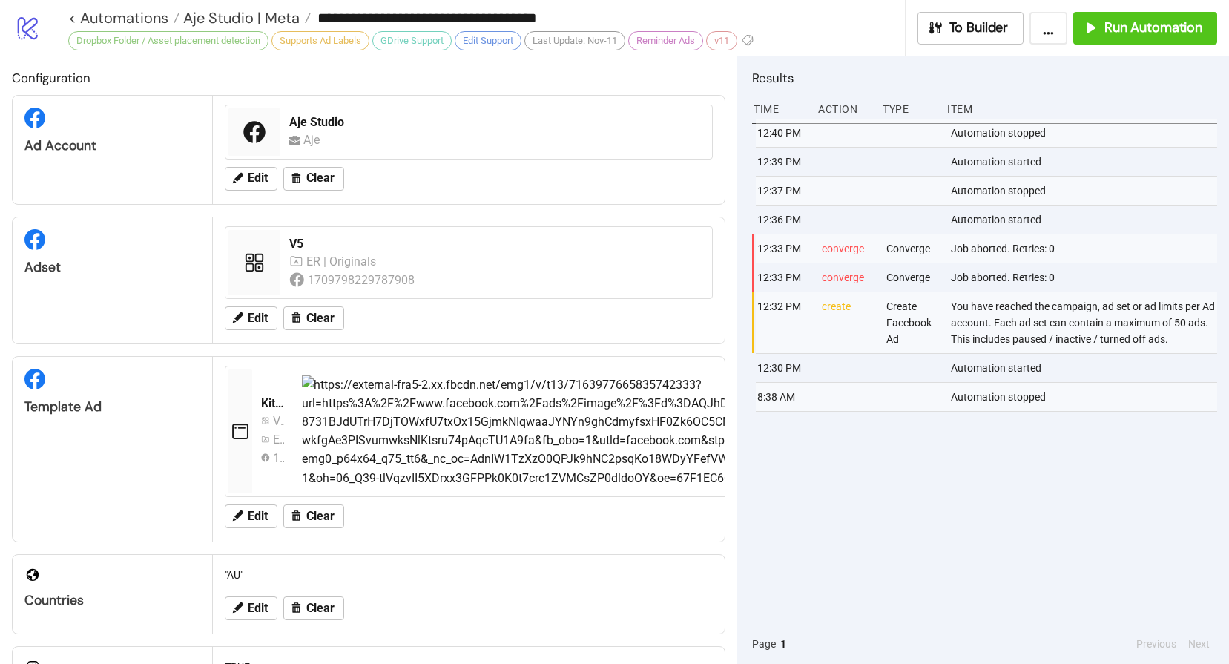
type input "**********"
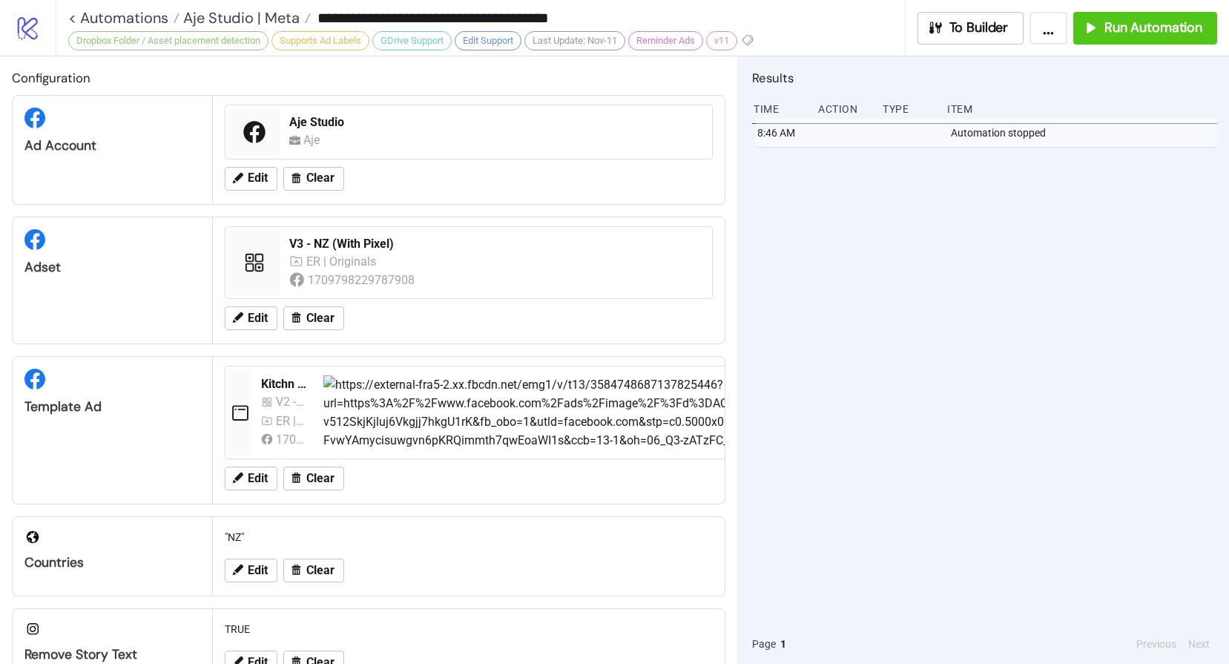
click at [942, 239] on div "8:46 AM Automation stopped" at bounding box center [984, 371] width 465 height 505
click at [1124, 25] on span "Run Automation" at bounding box center [1154, 27] width 98 height 17
click at [106, 18] on link "< Automations" at bounding box center [123, 17] width 111 height 15
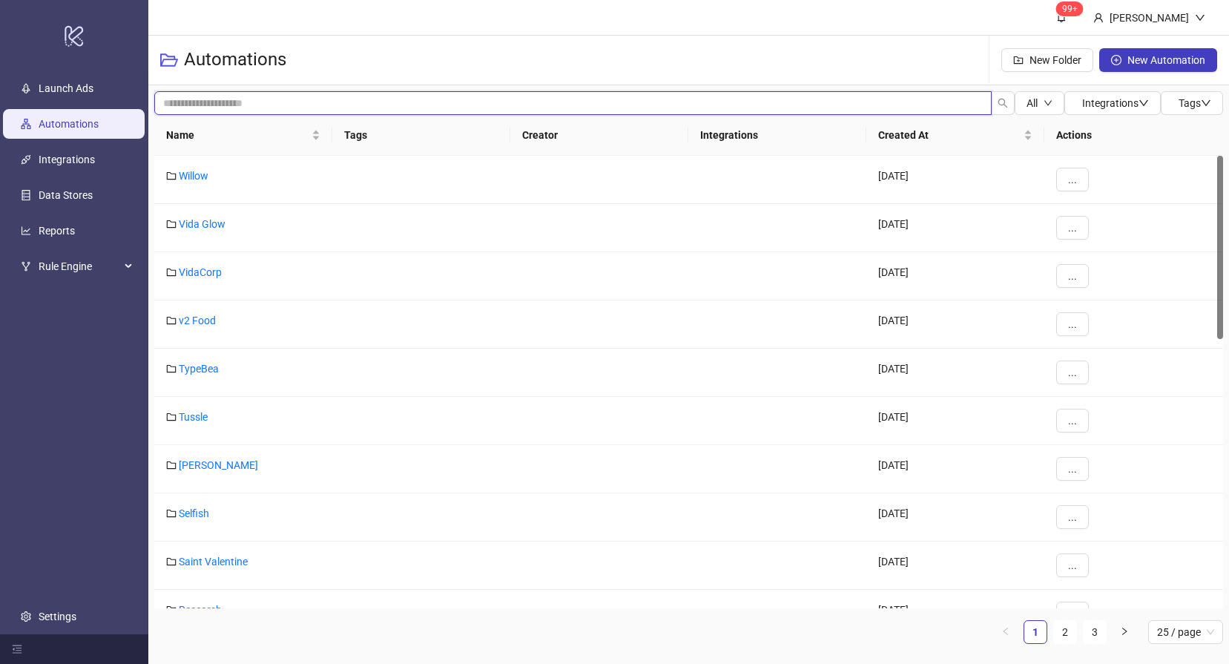
click at [243, 106] on input "search" at bounding box center [573, 103] width 838 height 24
type input "*"
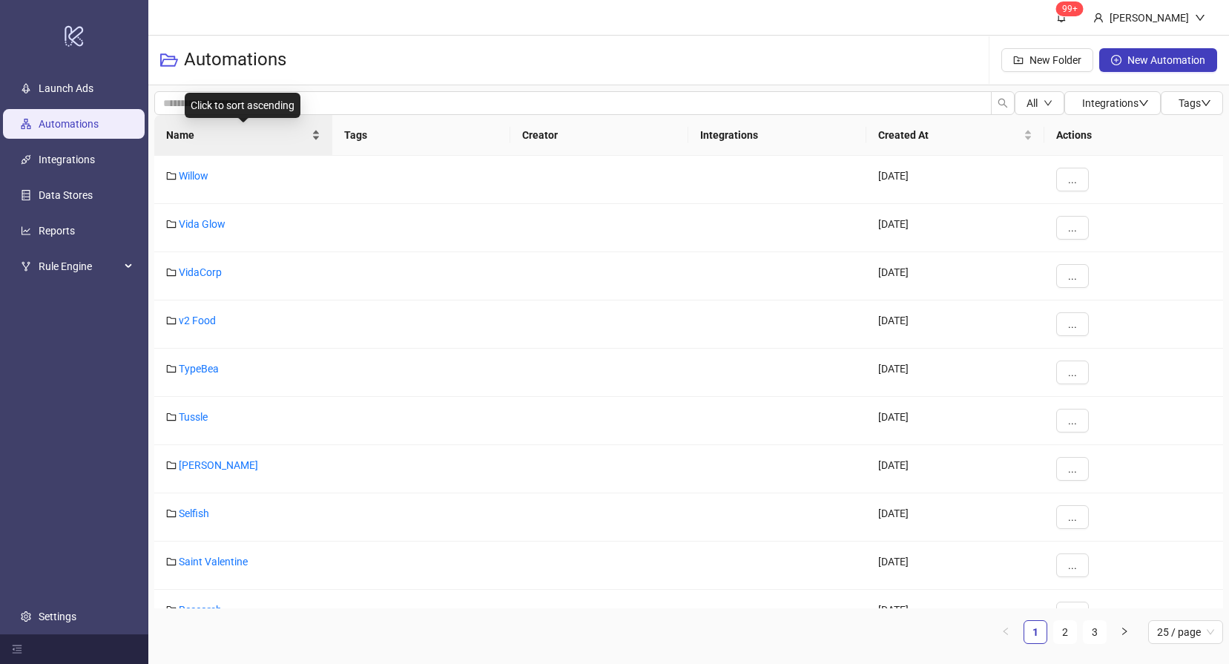
click at [187, 142] on span "Name" at bounding box center [237, 135] width 142 height 16
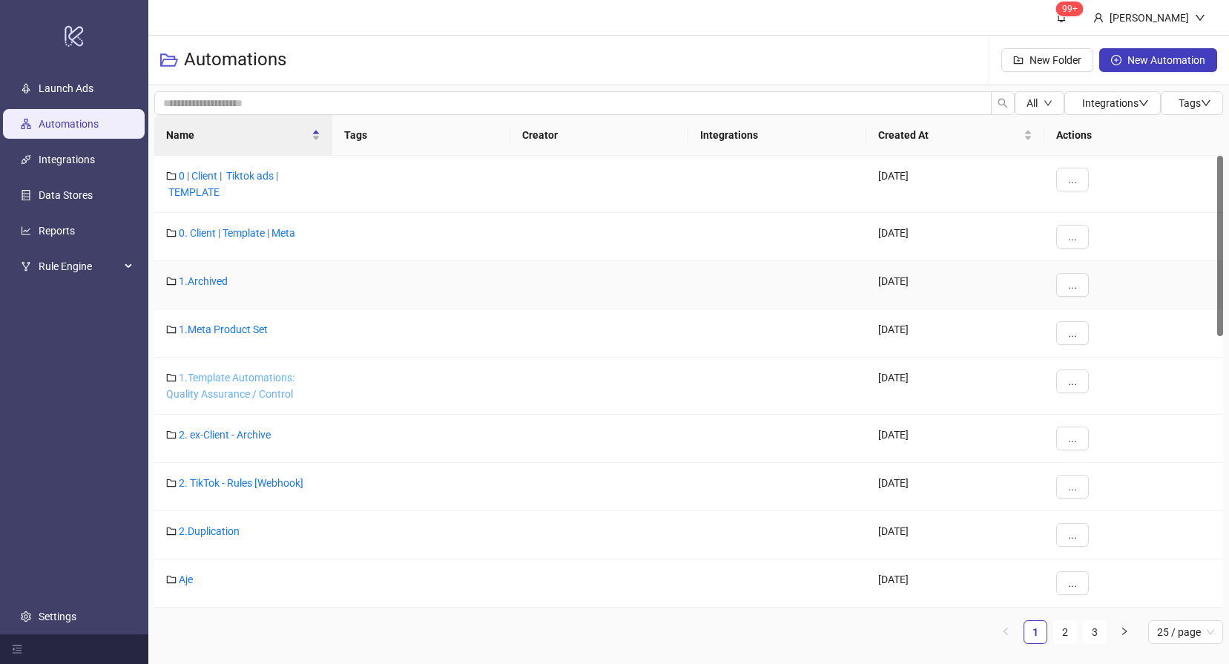
scroll to position [123, 0]
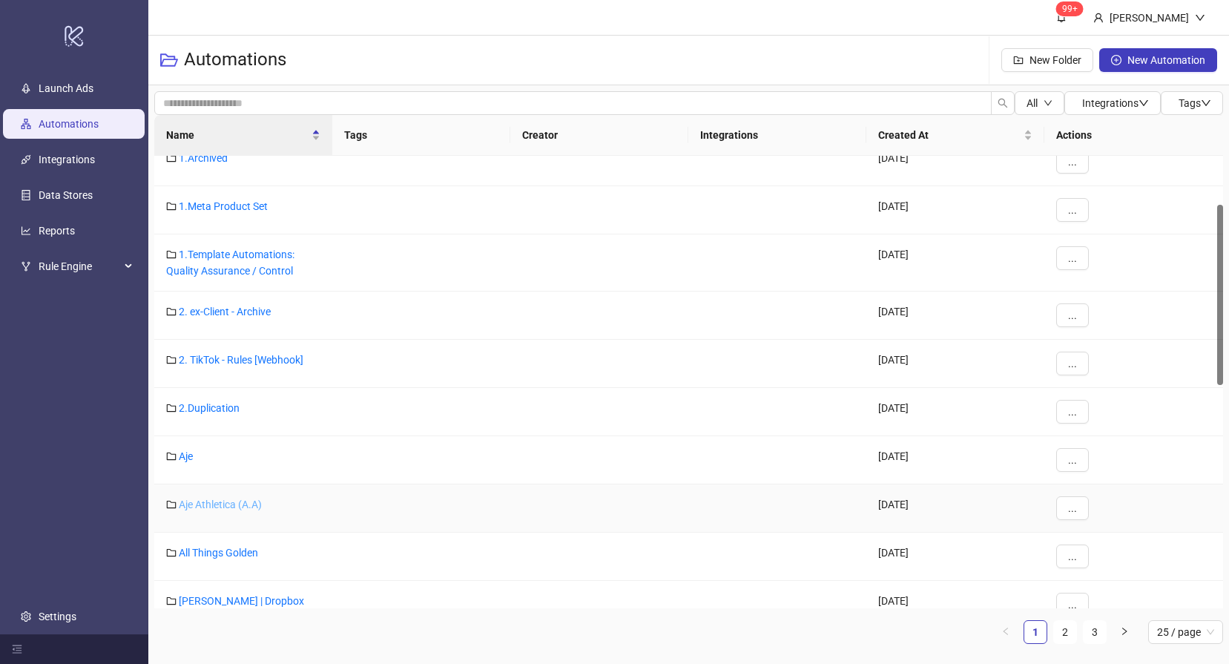
click at [214, 507] on link "Aje Athletica (A.A)" at bounding box center [220, 505] width 83 height 12
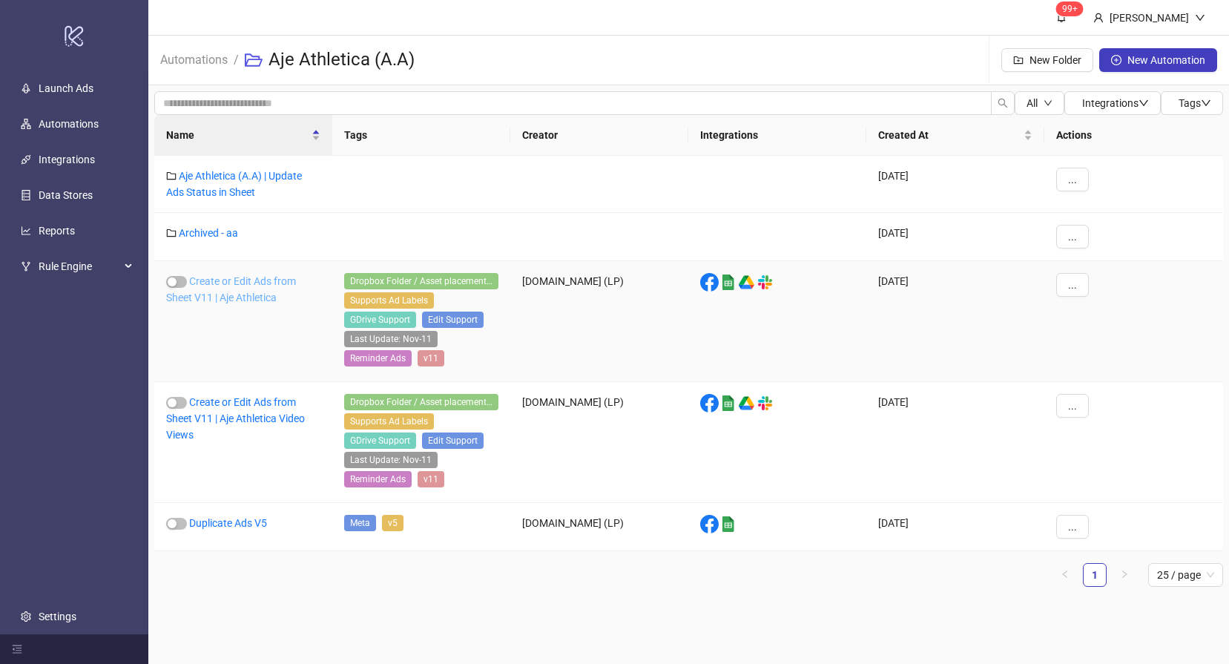
click at [248, 299] on link "Create or Edit Ads from Sheet V11 | Aje Athletica" at bounding box center [231, 289] width 130 height 28
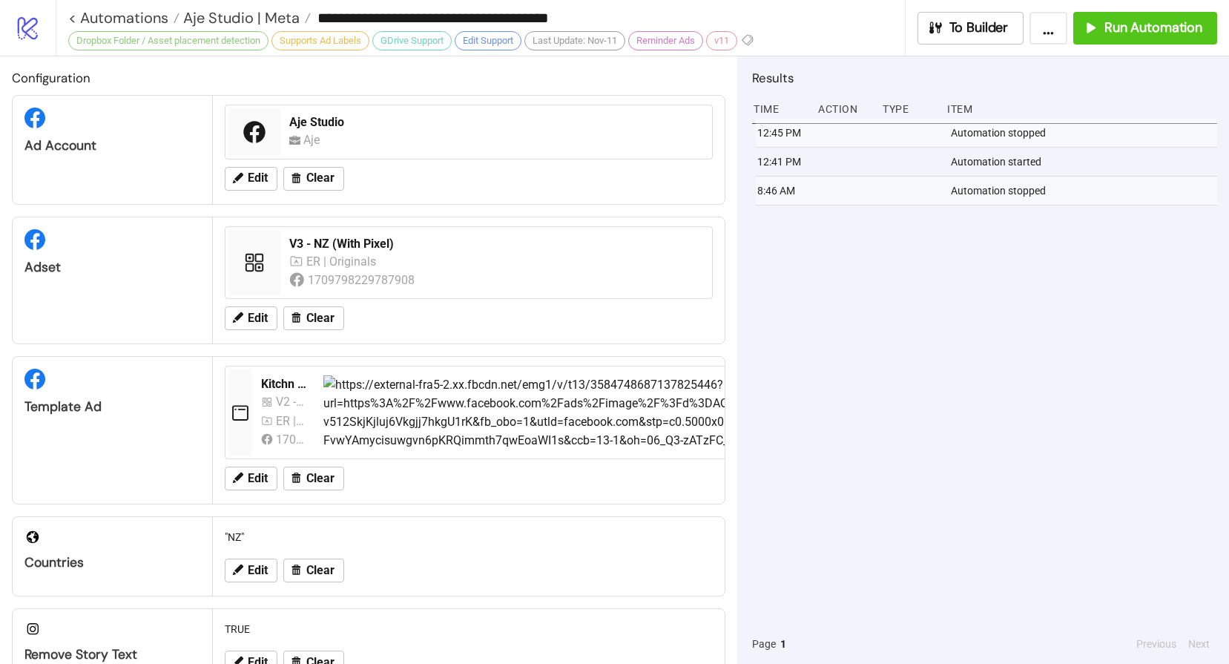
type input "**********"
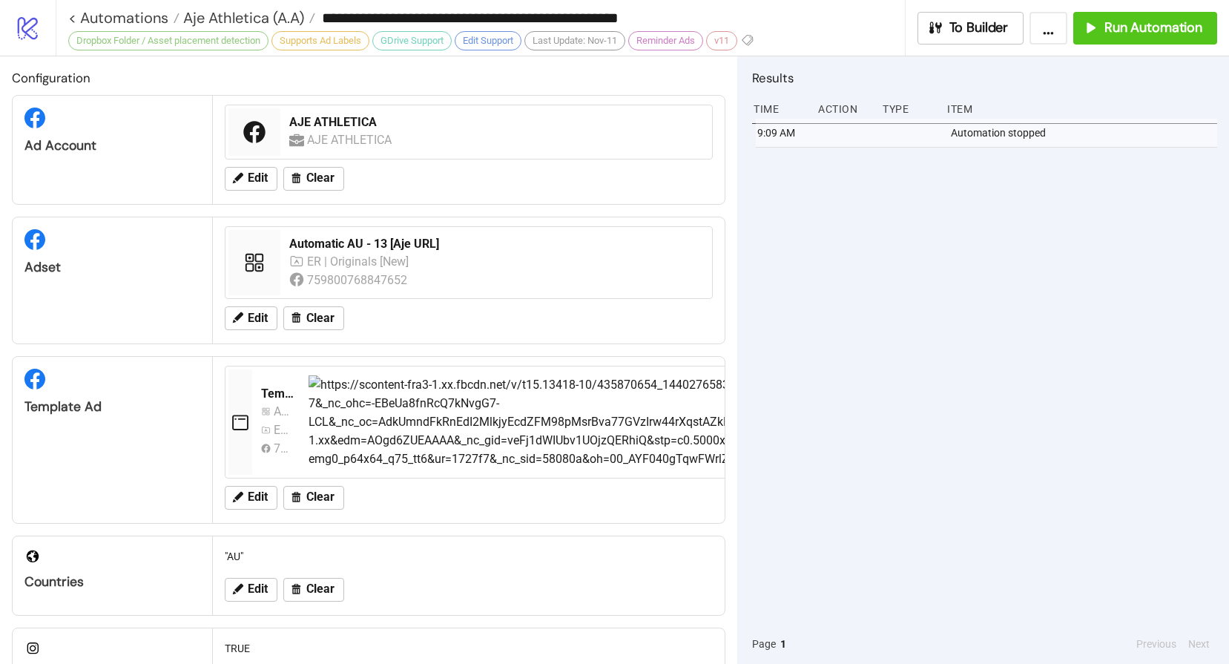
click at [315, 299] on div "Edit Clear" at bounding box center [469, 318] width 500 height 39
click at [312, 312] on span "Clear" at bounding box center [320, 318] width 28 height 13
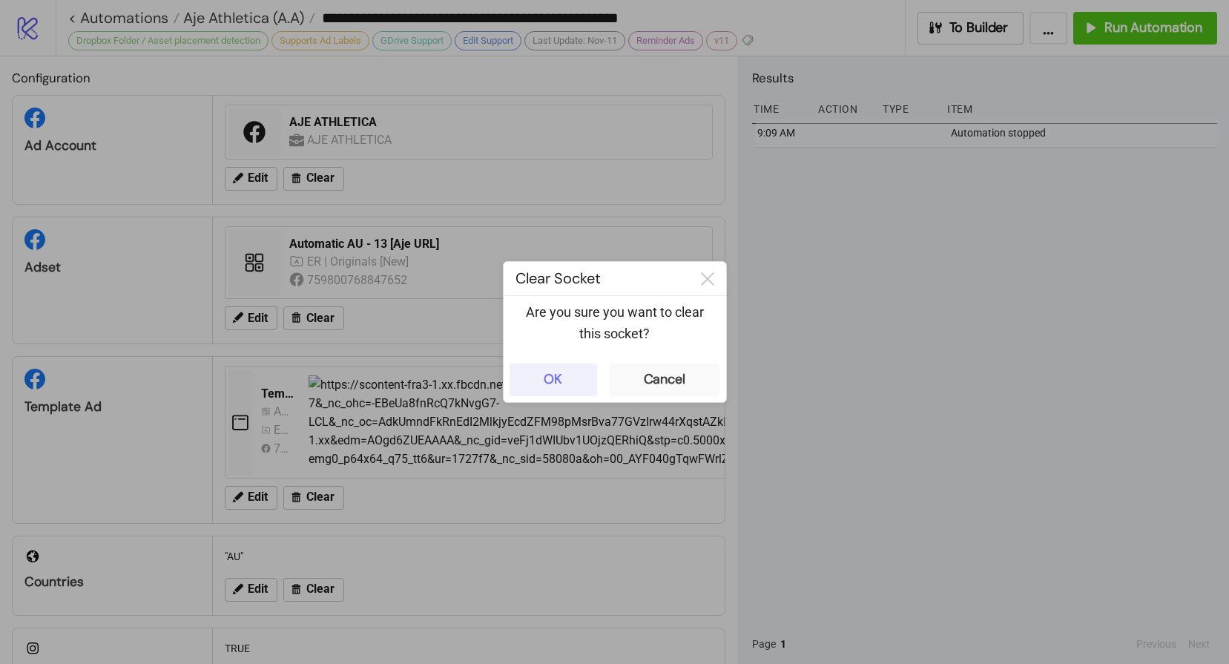
click at [550, 373] on div "OK" at bounding box center [553, 379] width 19 height 17
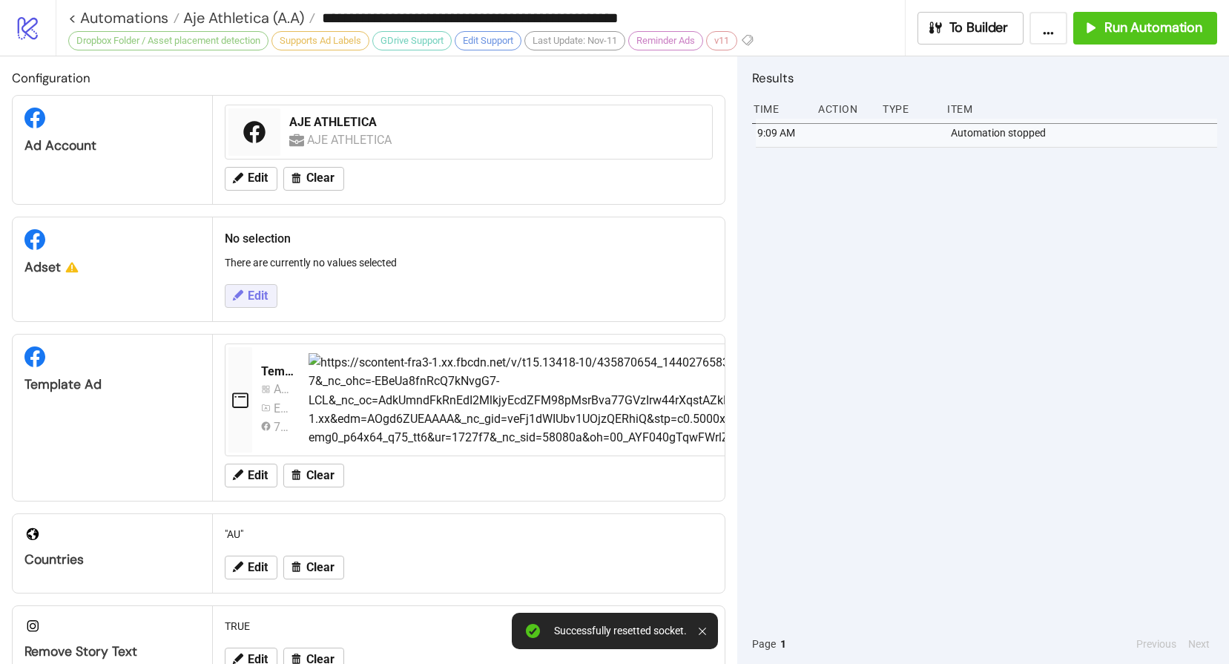
click at [262, 298] on span "Edit" at bounding box center [258, 295] width 20 height 13
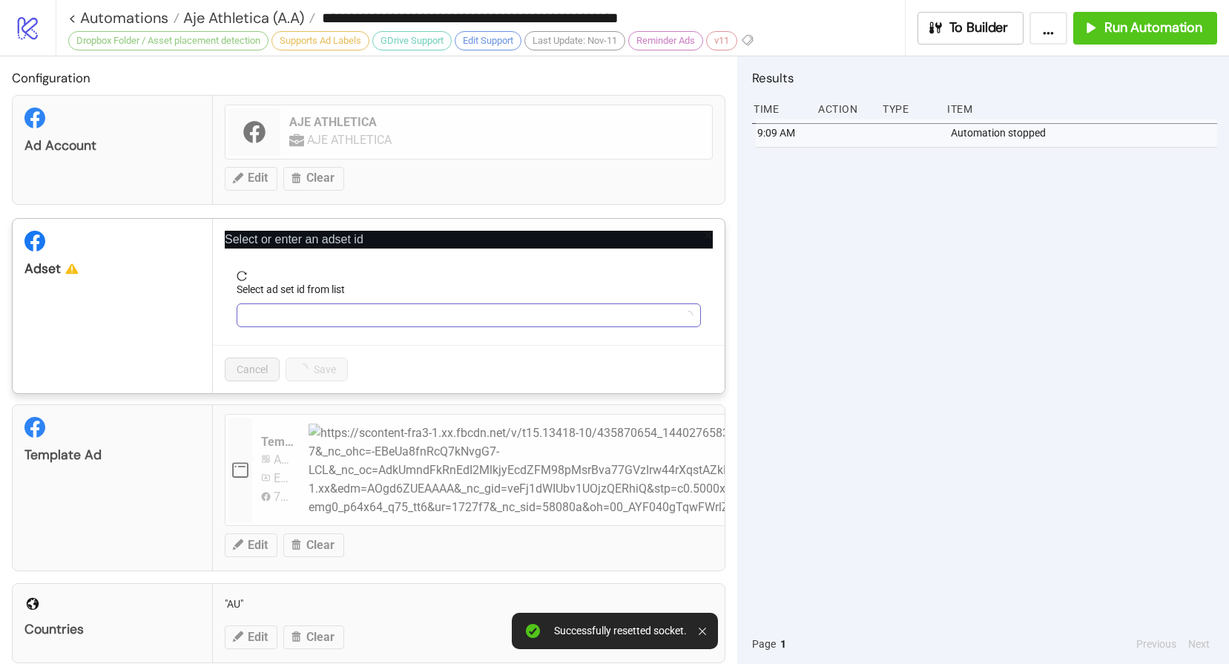
click at [341, 307] on input "Select ad set id from list" at bounding box center [462, 315] width 433 height 22
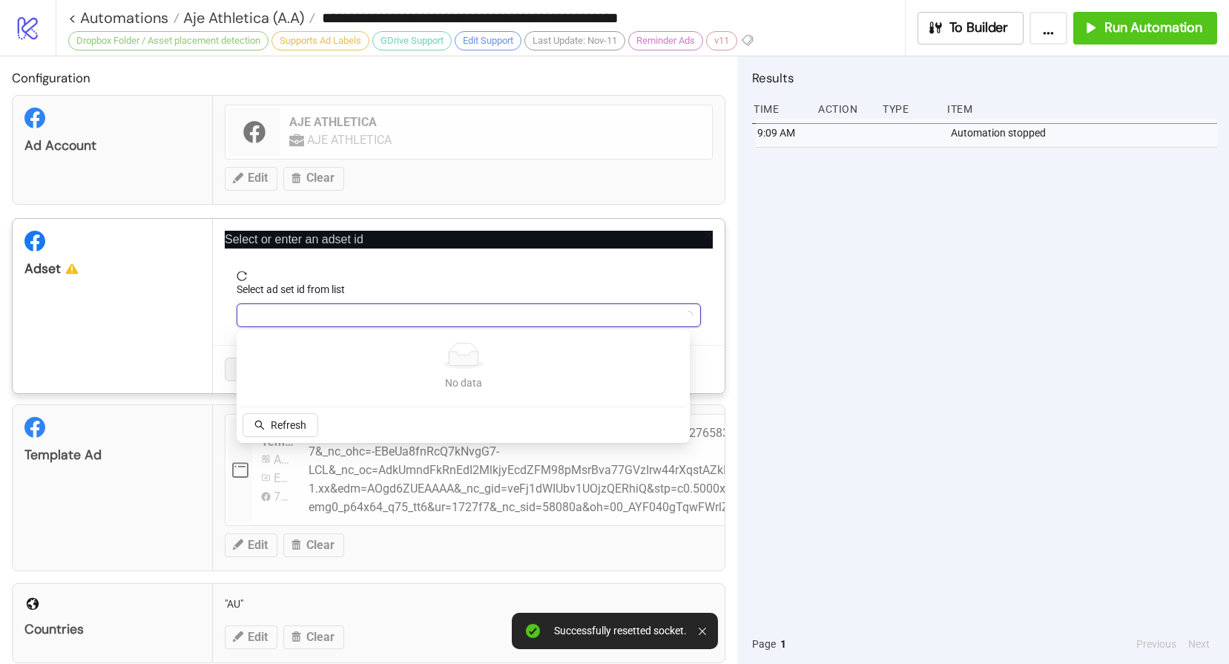
paste input "**********"
type input "**********"
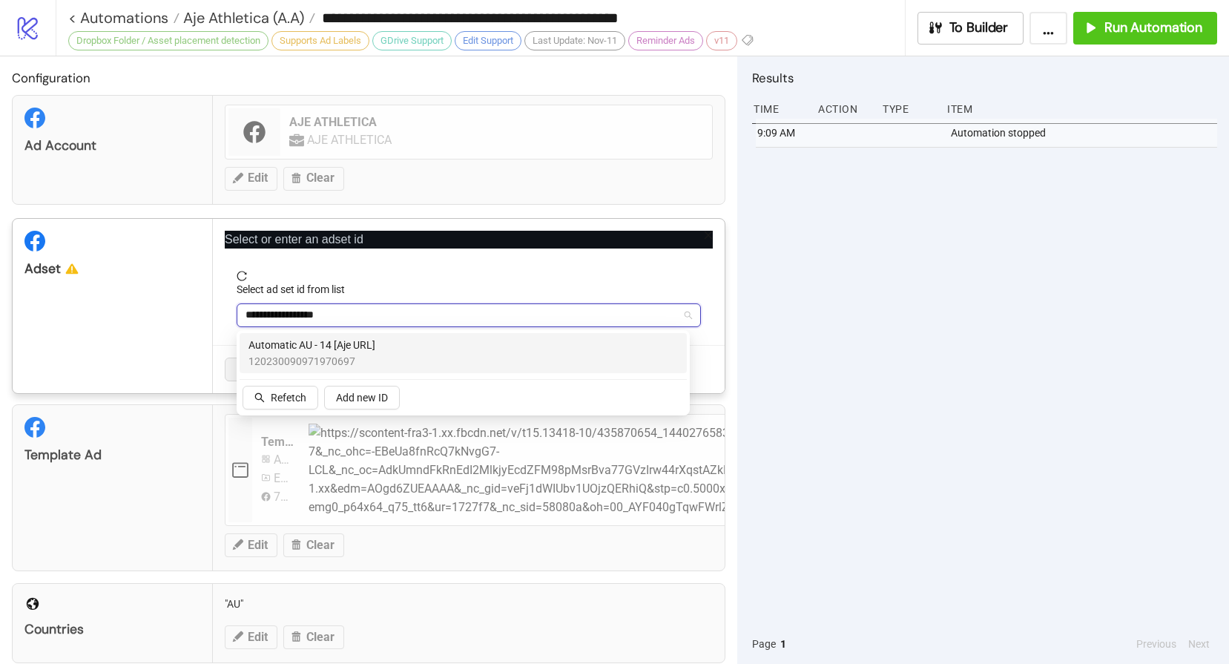
click at [310, 350] on span "Automatic AU - 14 [Aje URL]" at bounding box center [312, 345] width 127 height 16
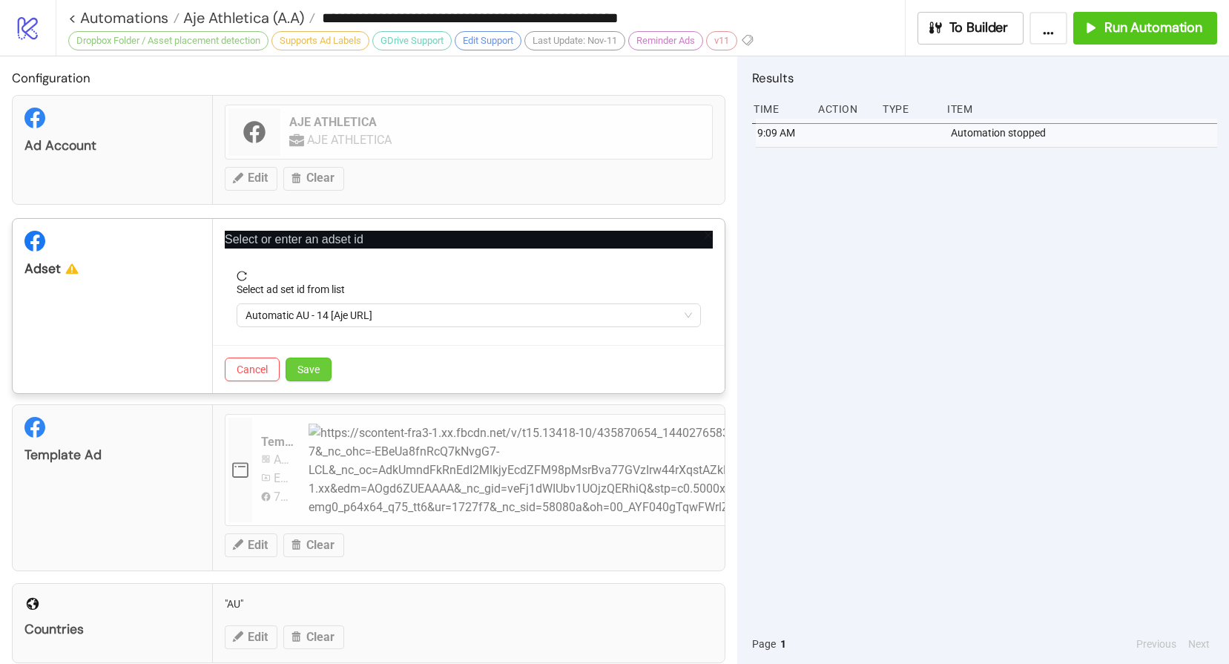
click at [304, 376] on button "Save" at bounding box center [309, 370] width 46 height 24
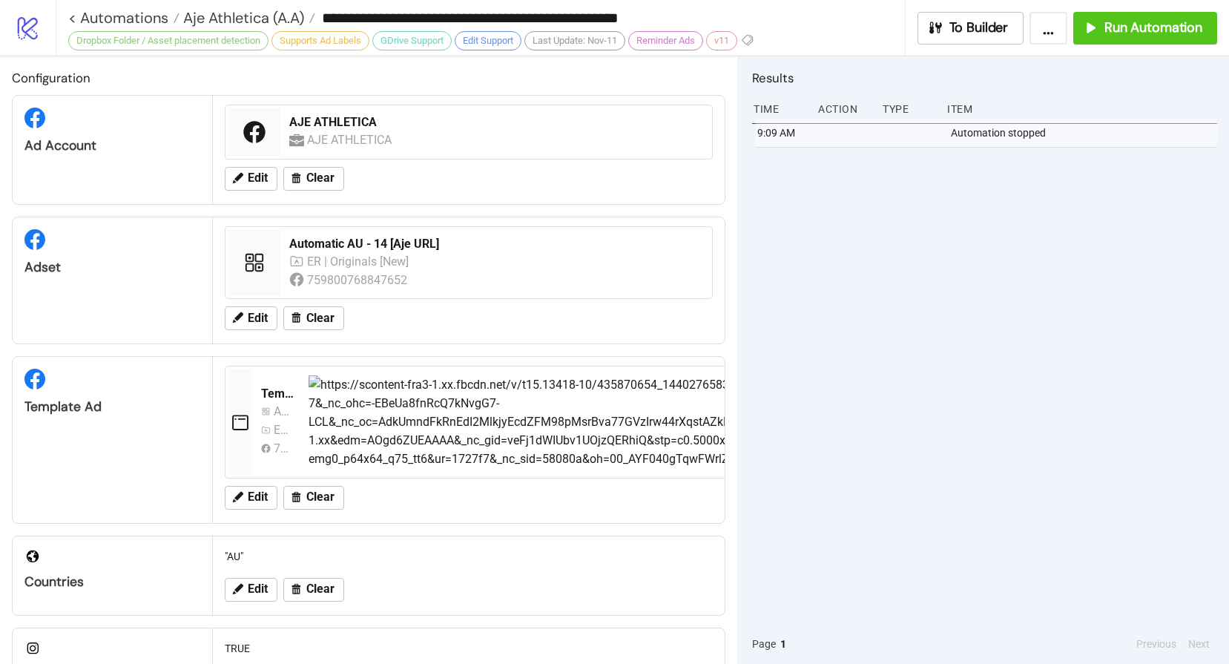
click at [912, 262] on div "9:09 AM Automation stopped" at bounding box center [984, 371] width 465 height 505
click at [1148, 37] on button "Run Automation" at bounding box center [1146, 28] width 144 height 33
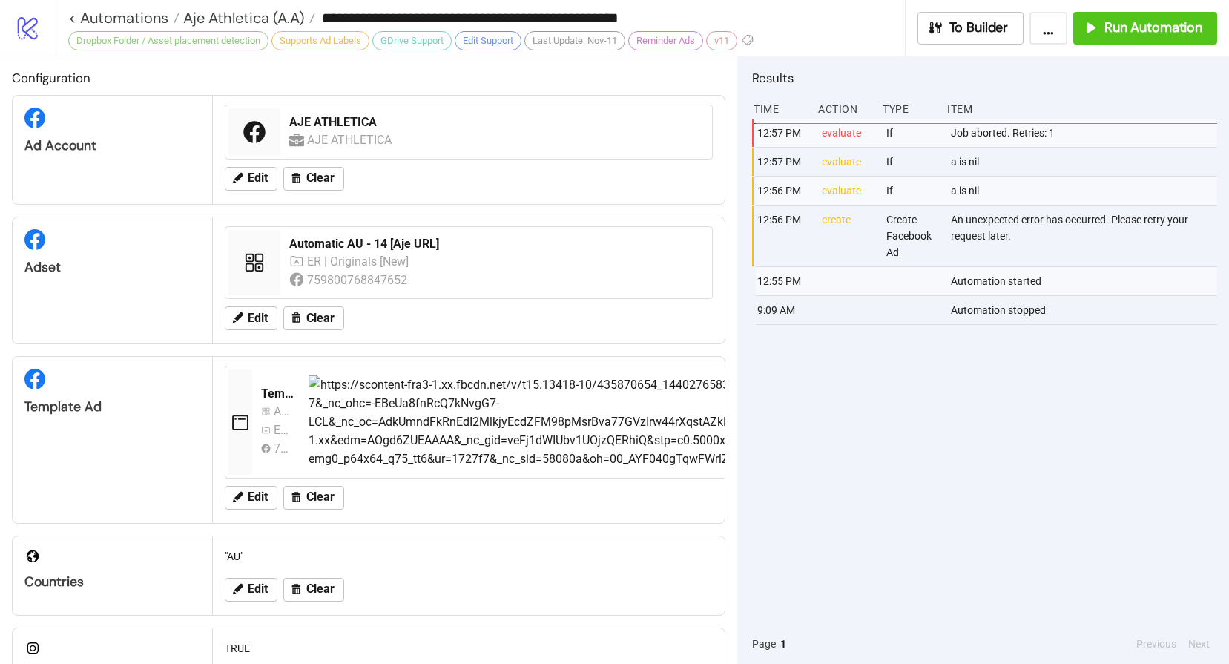
click at [863, 444] on div "12:57 PM evaluate If Job aborted. Retries: 1 12:57 PM evaluate If a is nil 12:5…" at bounding box center [984, 371] width 465 height 505
click at [1113, 39] on button "Run Automation" at bounding box center [1146, 28] width 144 height 33
